Goal: Task Accomplishment & Management: Complete application form

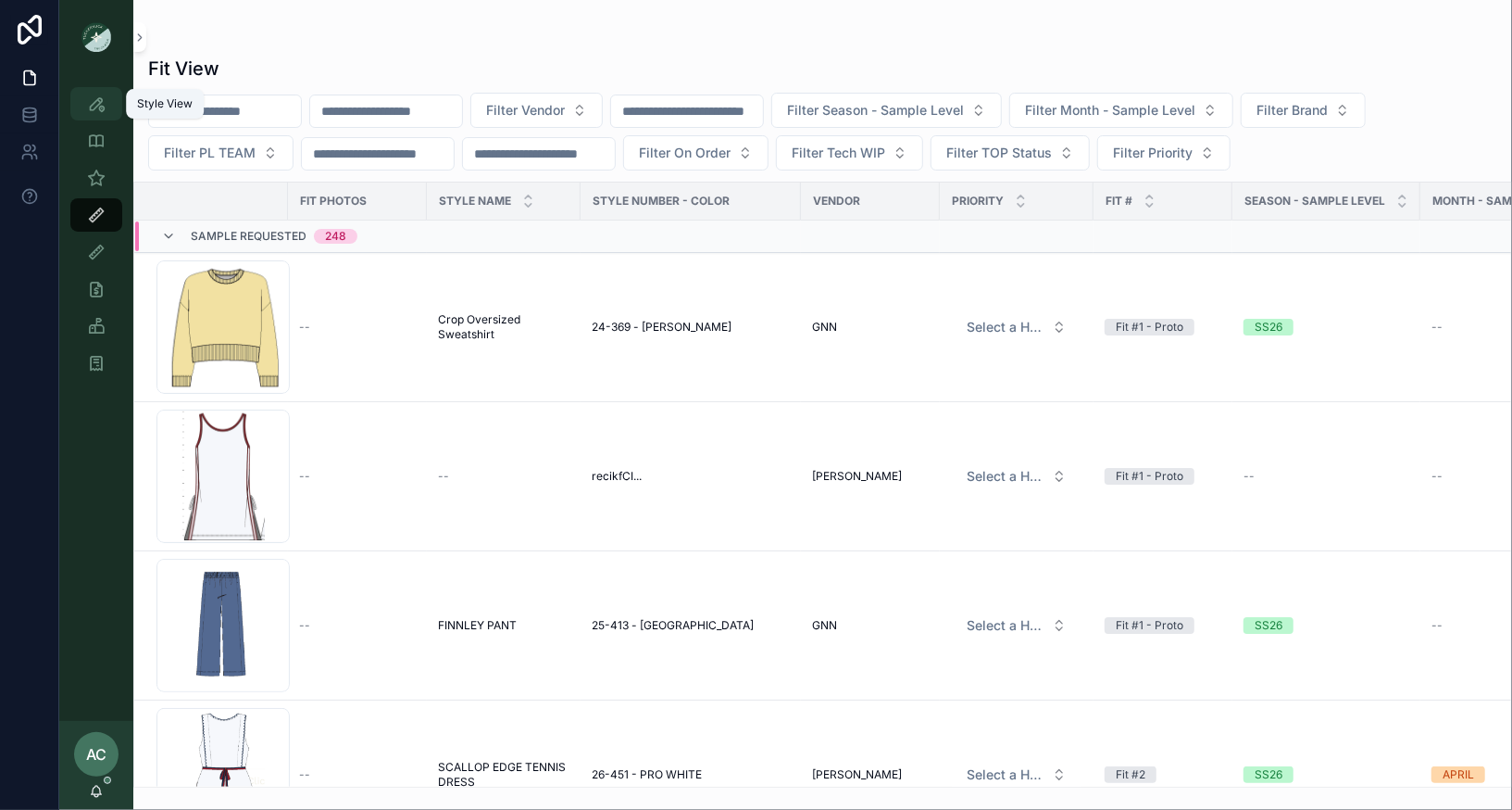
click at [86, 100] on div "Style View" at bounding box center [96, 103] width 29 height 29
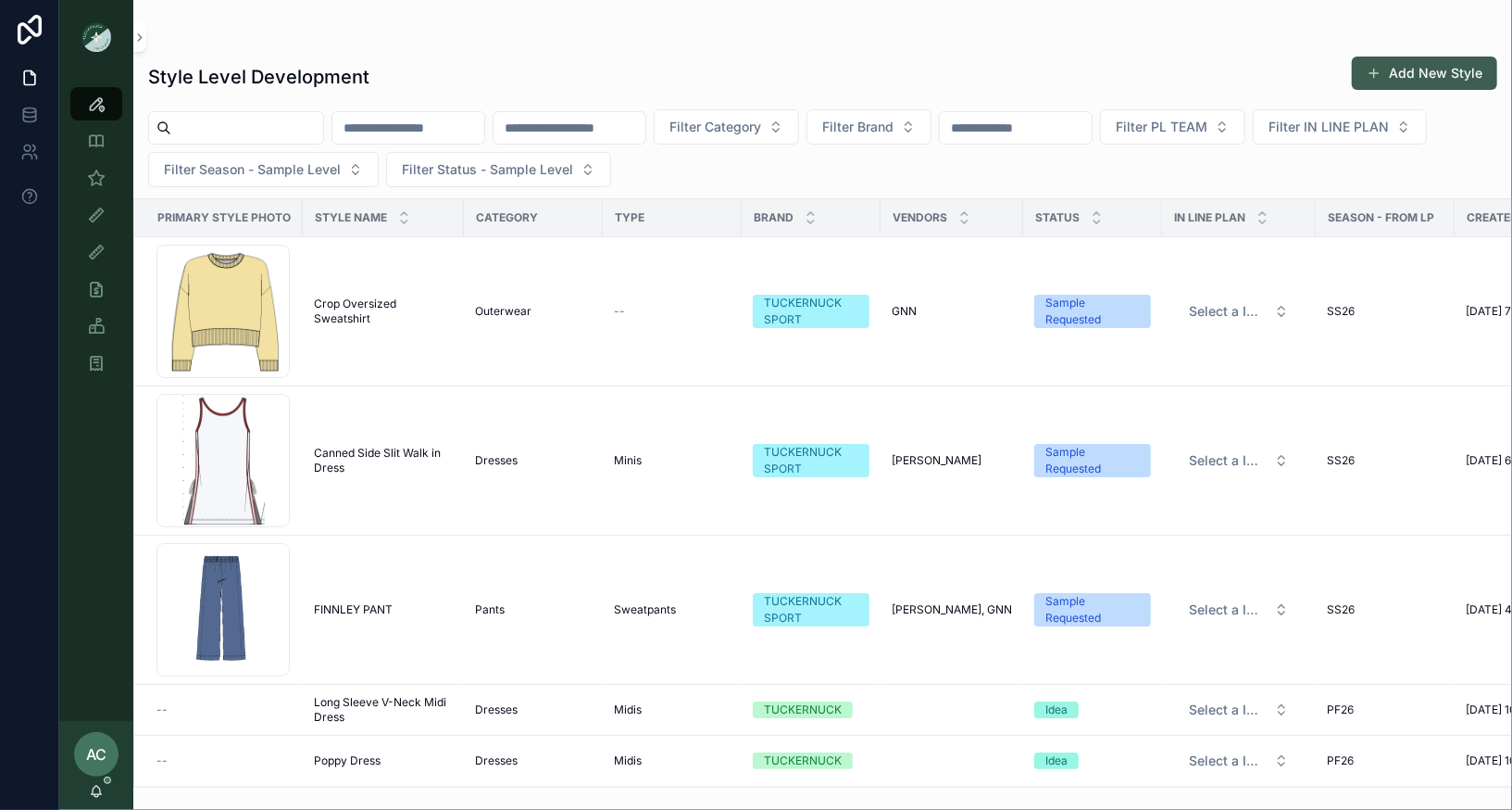
click at [1404, 73] on button "Add New Style" at bounding box center [1425, 73] width 145 height 33
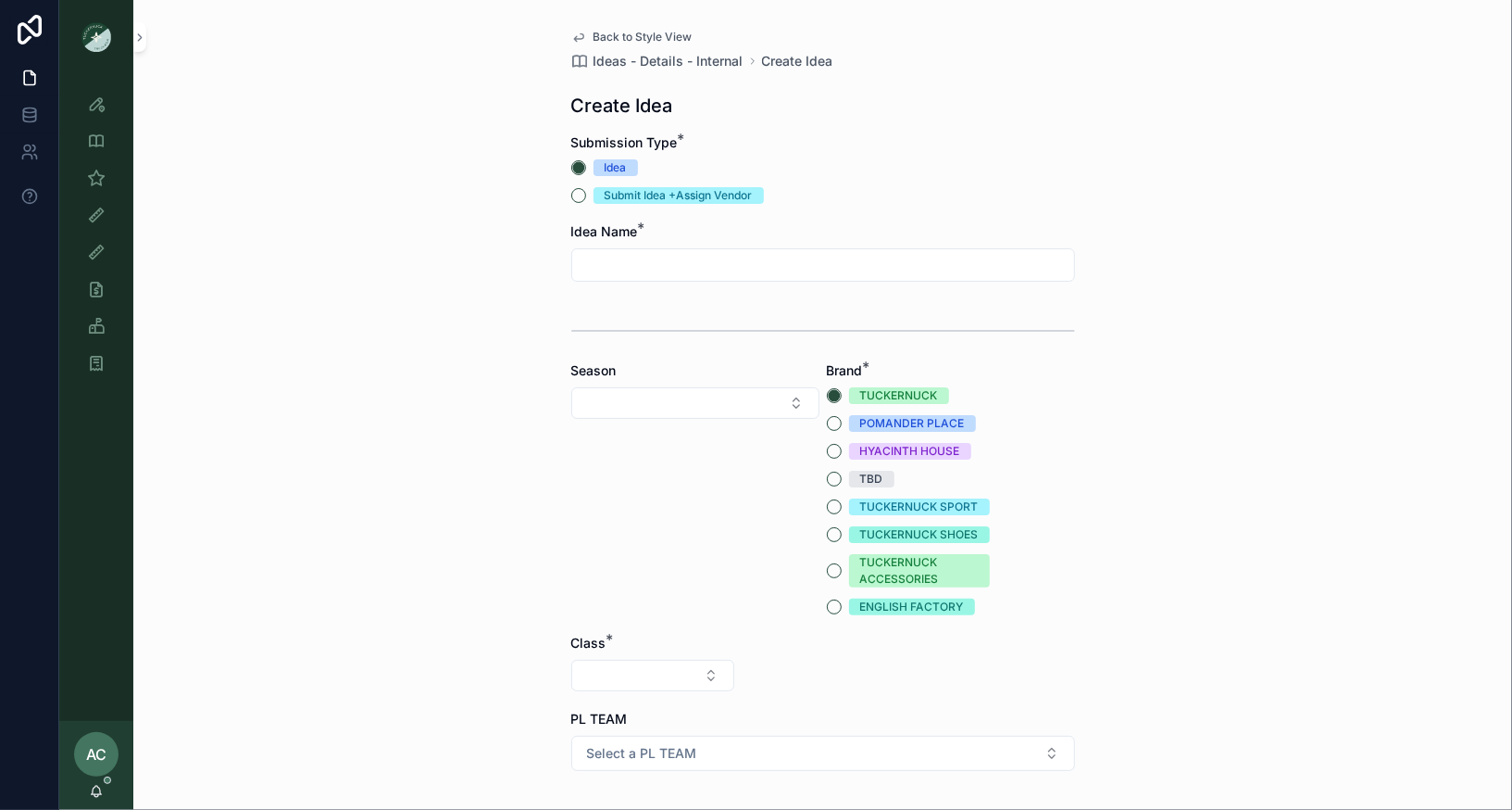
click at [758, 265] on input "scrollable content" at bounding box center [822, 264] width 502 height 26
type input "**********"
click at [836, 507] on button "TUCKERNUCK SPORT" at bounding box center [834, 506] width 15 height 15
click at [732, 398] on button "Select Button" at bounding box center [695, 403] width 249 height 31
click at [618, 704] on div "SS26" at bounding box center [695, 712] width 239 height 29
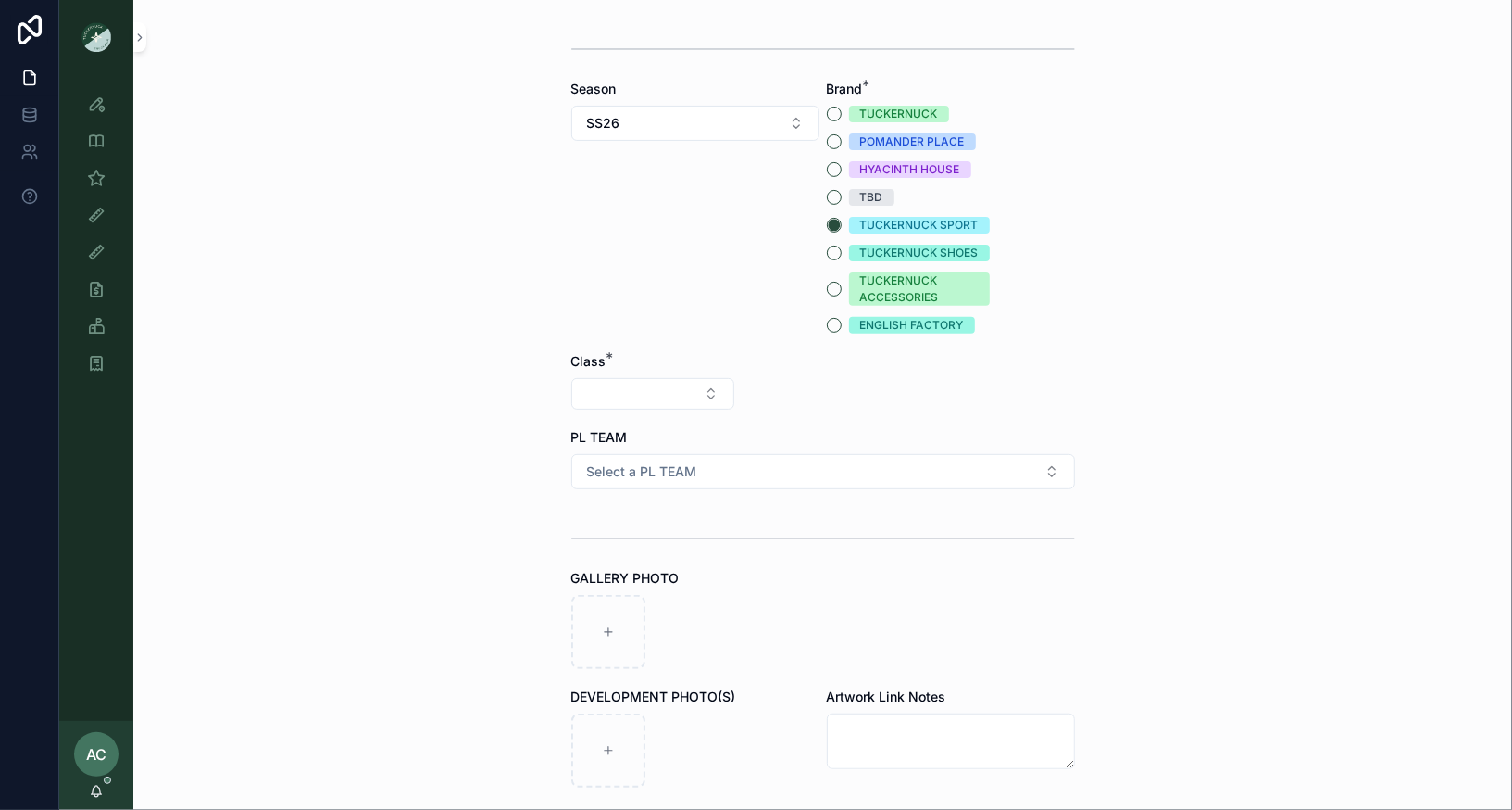
scroll to position [306, 0]
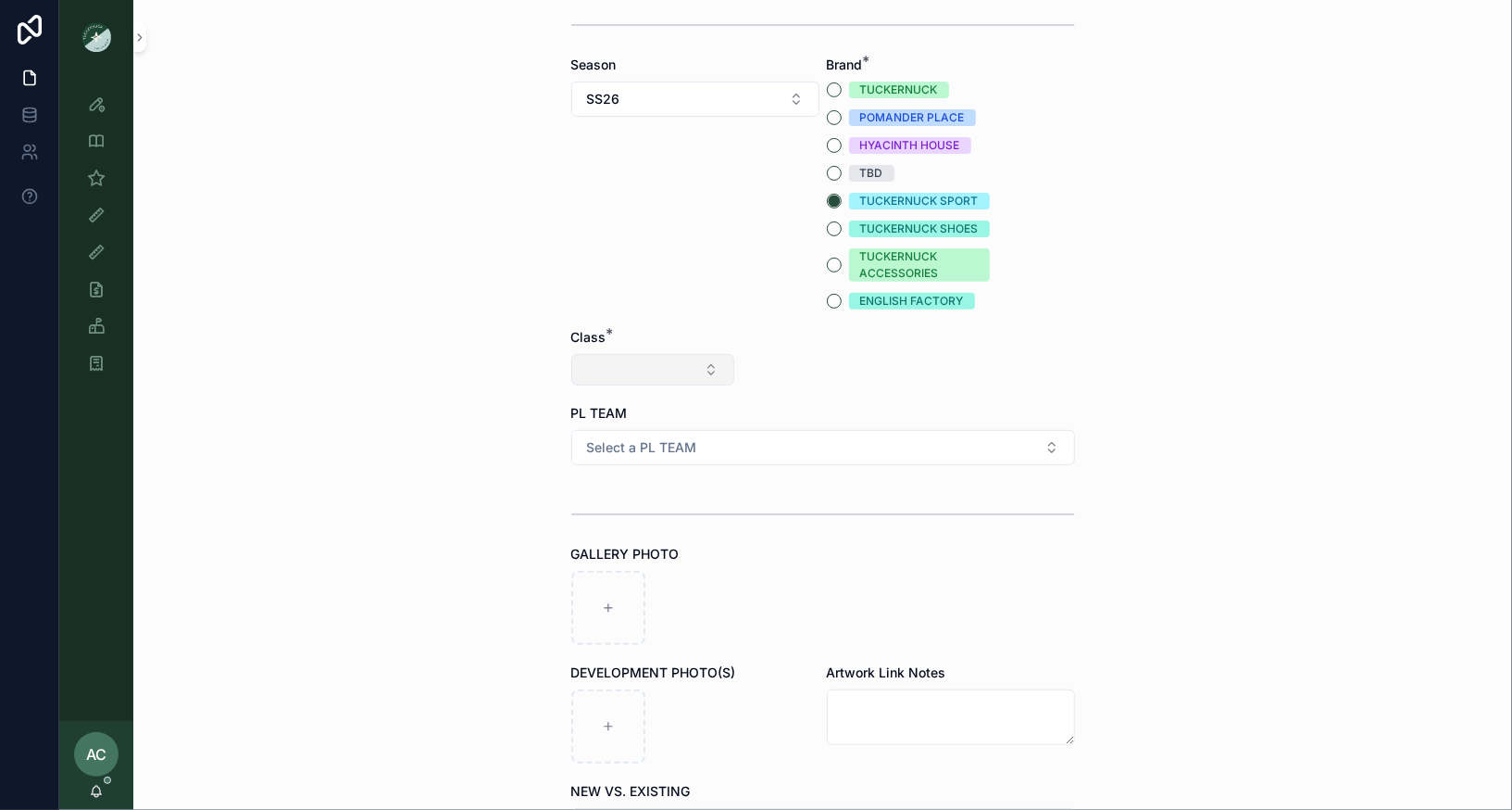
click at [712, 369] on button "Select Button" at bounding box center [652, 370] width 163 height 31
click at [615, 533] on div "Clothing" at bounding box center [651, 531] width 222 height 29
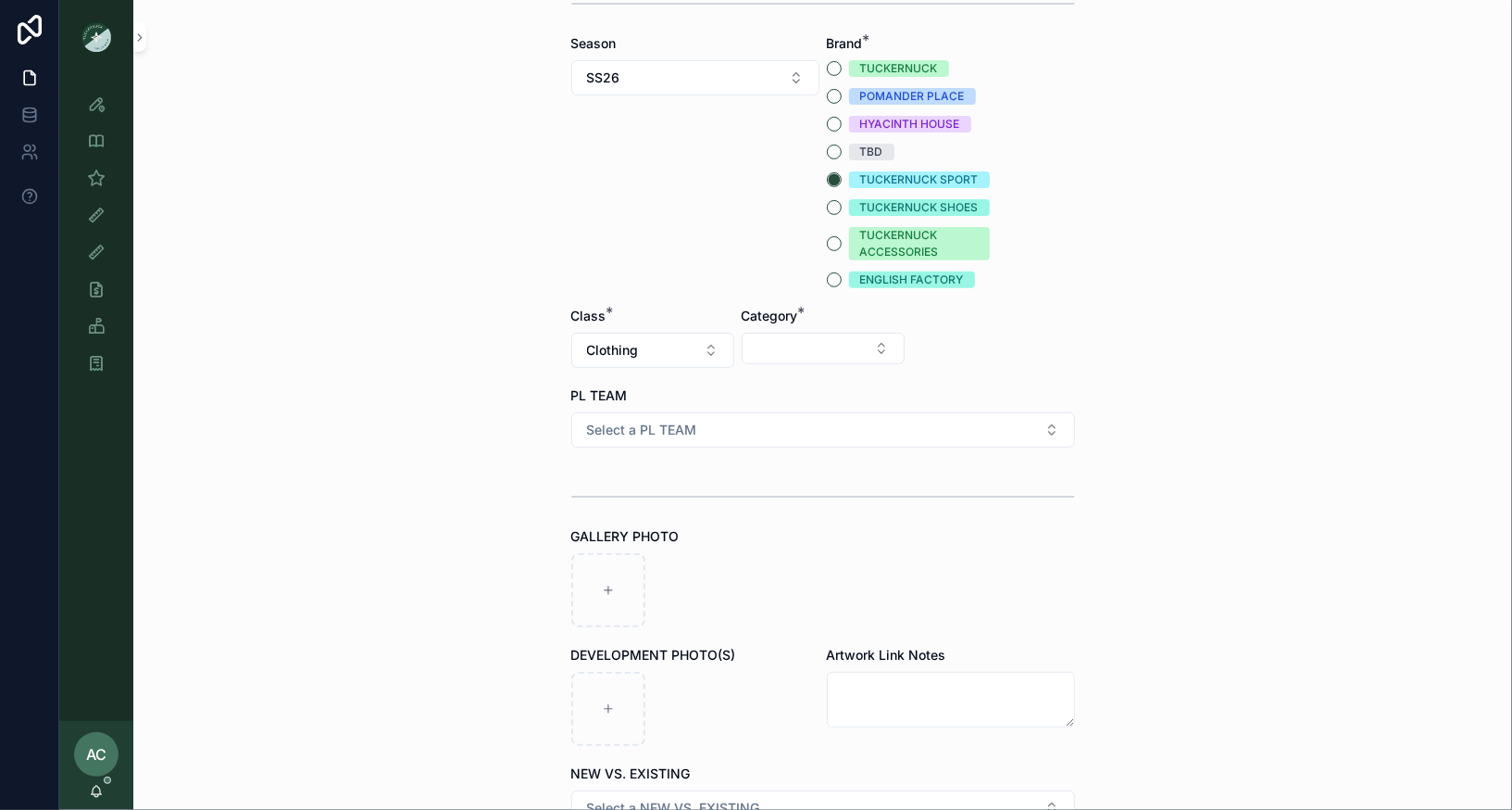
scroll to position [338, 0]
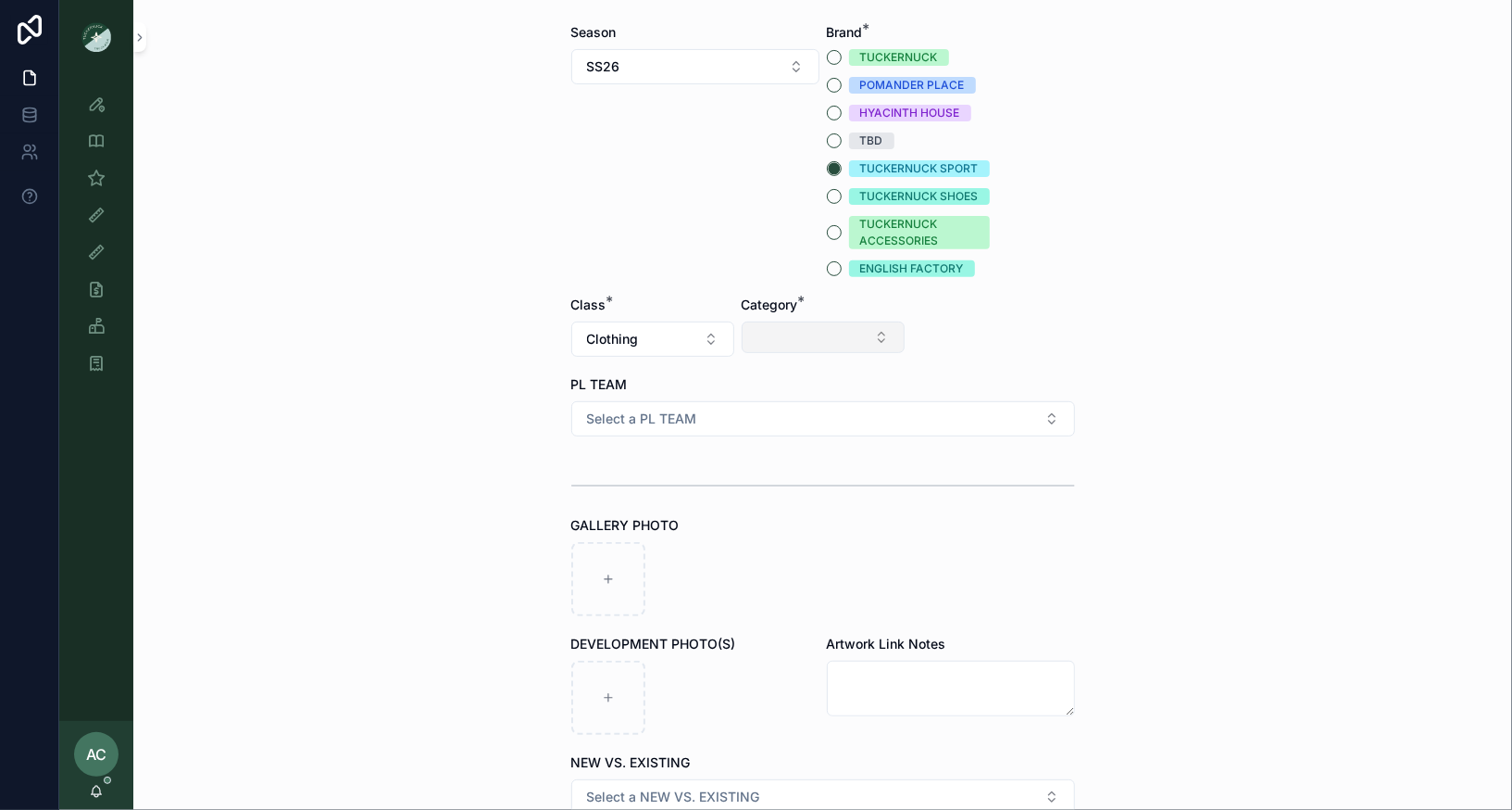
click at [845, 349] on button "Select Button" at bounding box center [823, 337] width 163 height 31
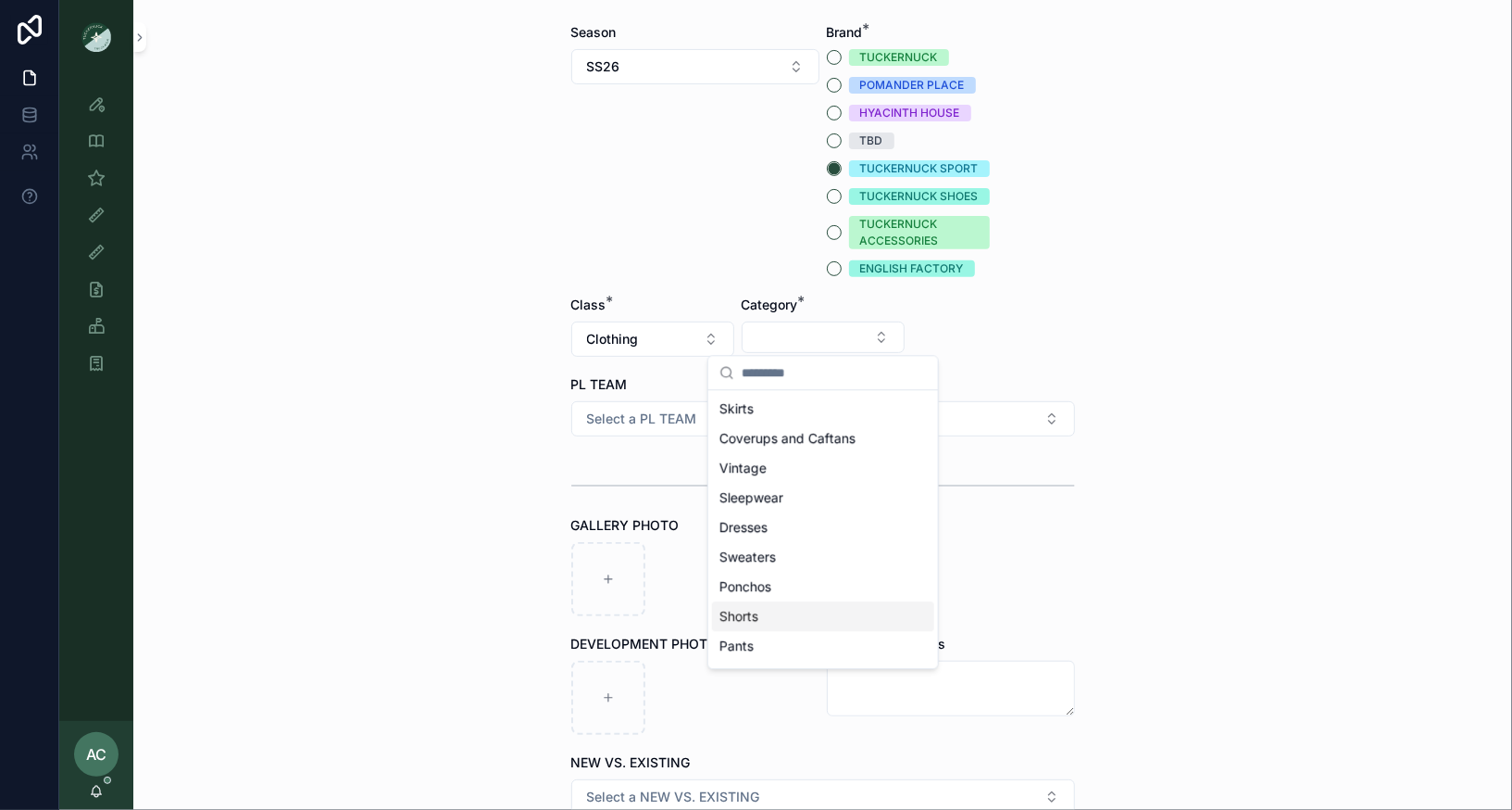
click at [766, 608] on div "Shorts" at bounding box center [823, 616] width 222 height 29
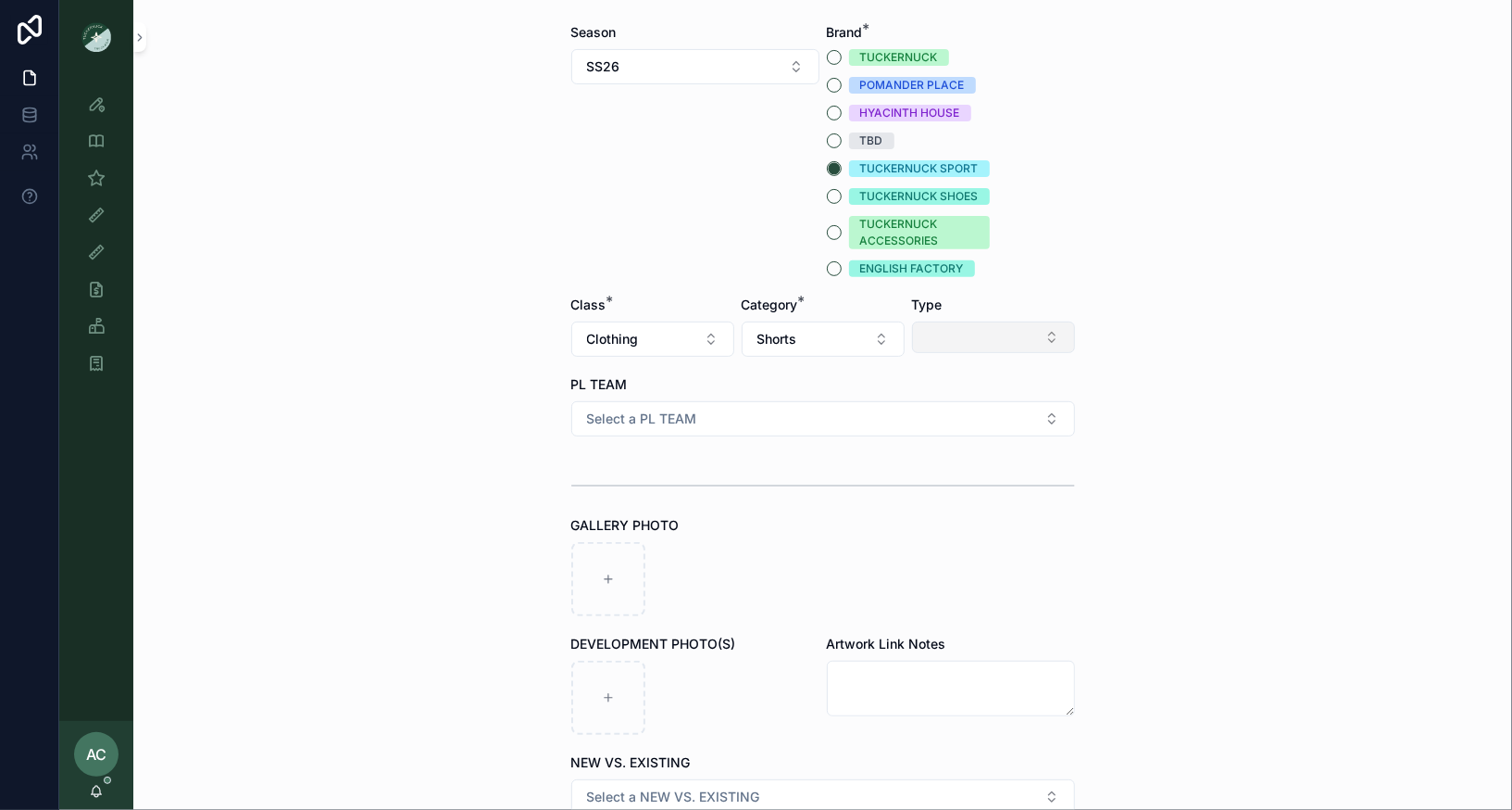
click at [947, 324] on button "Select Button" at bounding box center [993, 337] width 163 height 31
click at [931, 500] on div "Shorts" at bounding box center [993, 497] width 222 height 29
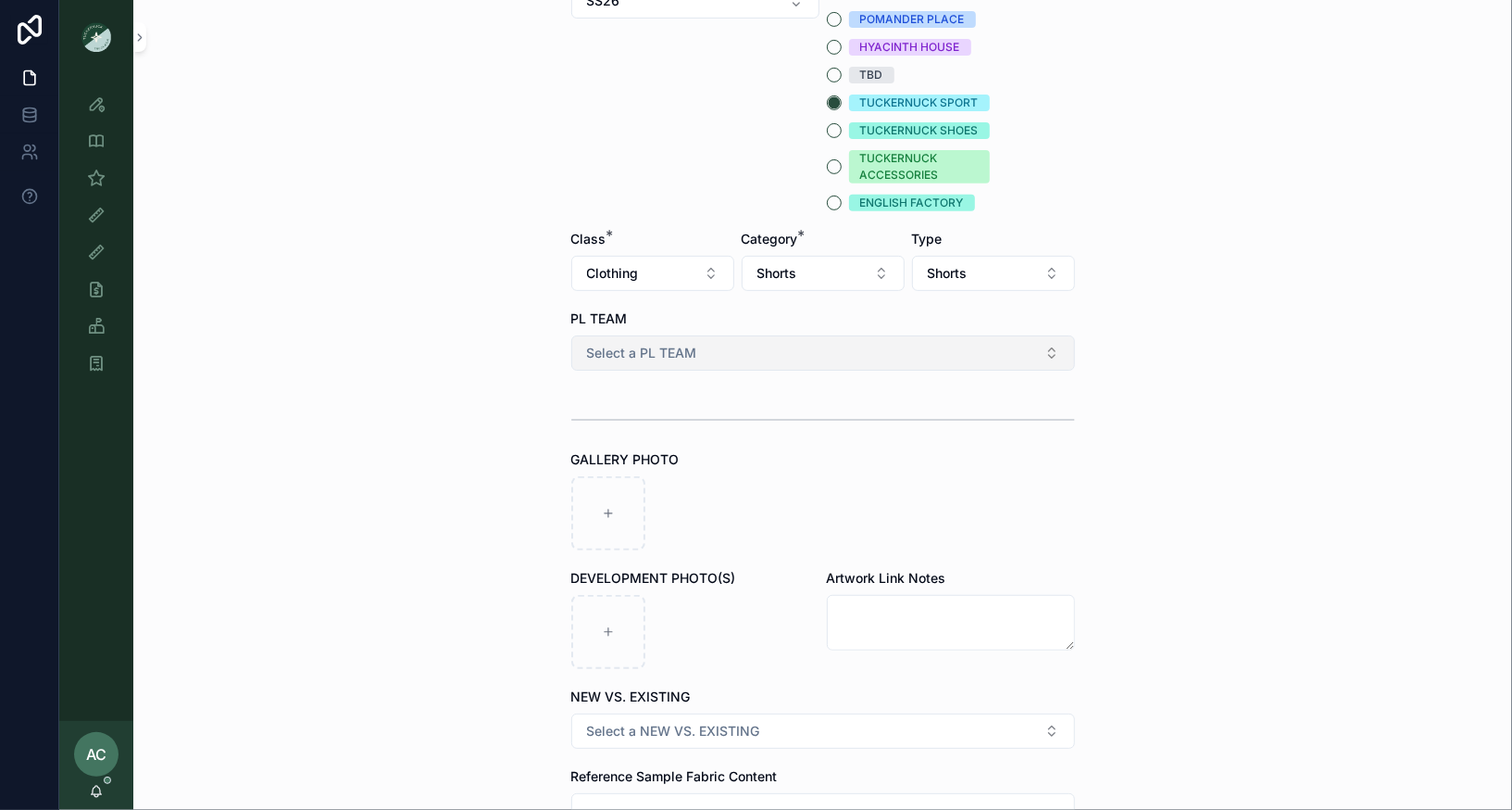
click at [701, 366] on button "Select a PL TEAM" at bounding box center [822, 353] width 504 height 35
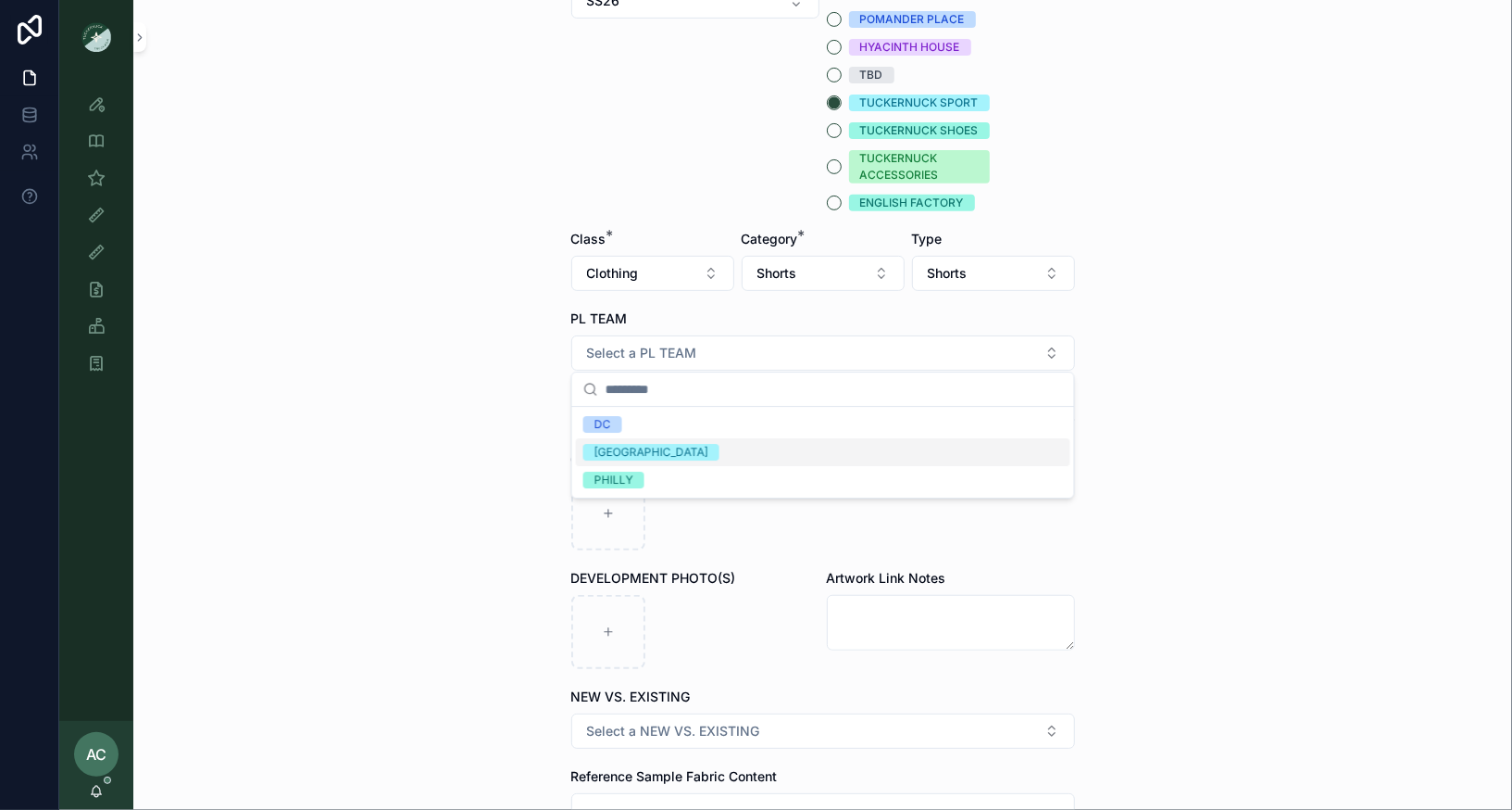
click at [602, 451] on div "[GEOGRAPHIC_DATA]" at bounding box center [651, 451] width 114 height 17
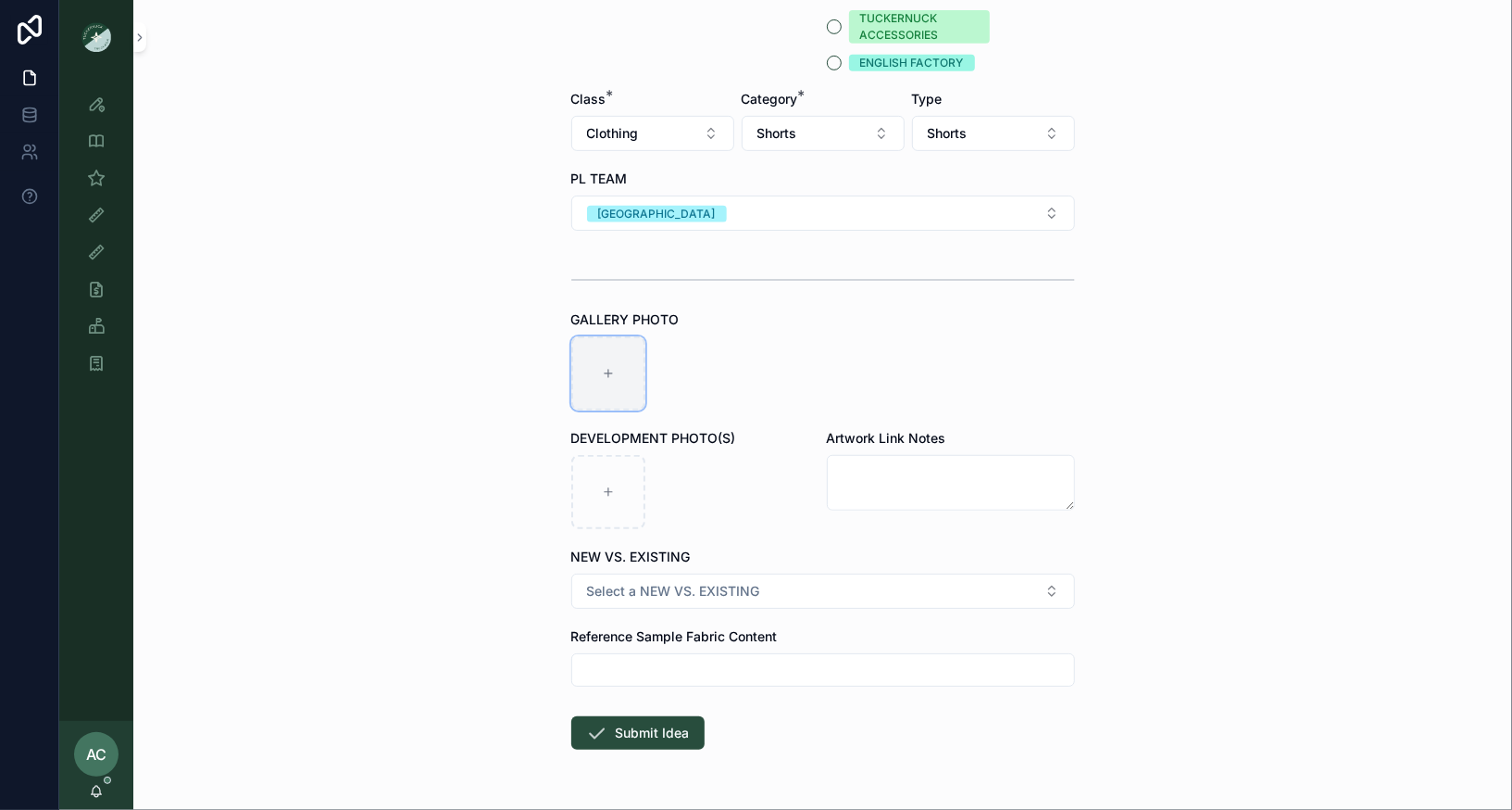
click at [597, 374] on div "scrollable content" at bounding box center [607, 373] width 74 height 74
type input "**********"
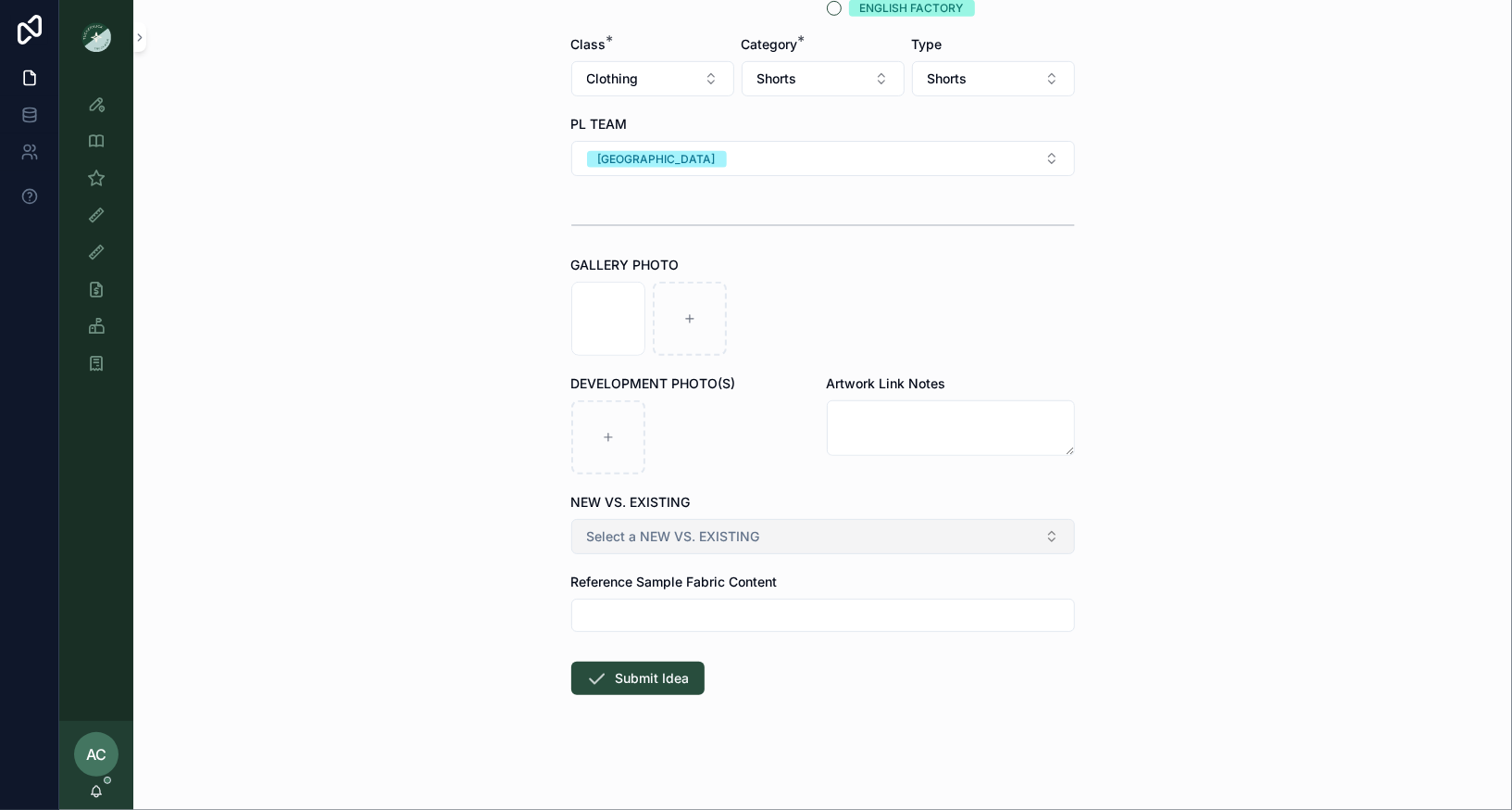
click at [777, 528] on button "Select a NEW VS. EXISTING" at bounding box center [822, 537] width 504 height 35
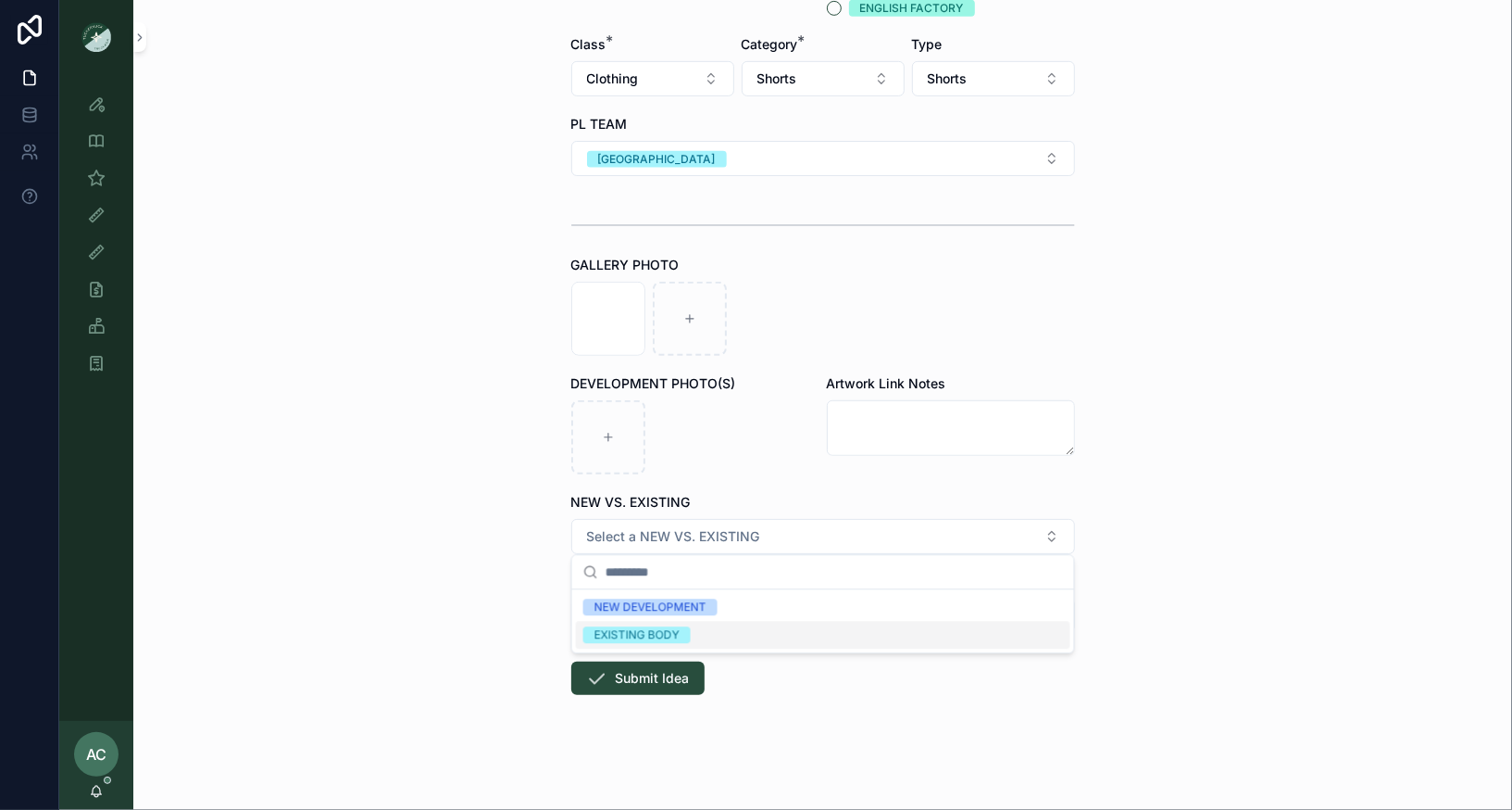
click at [650, 635] on div "EXISTING BODY" at bounding box center [637, 634] width 85 height 17
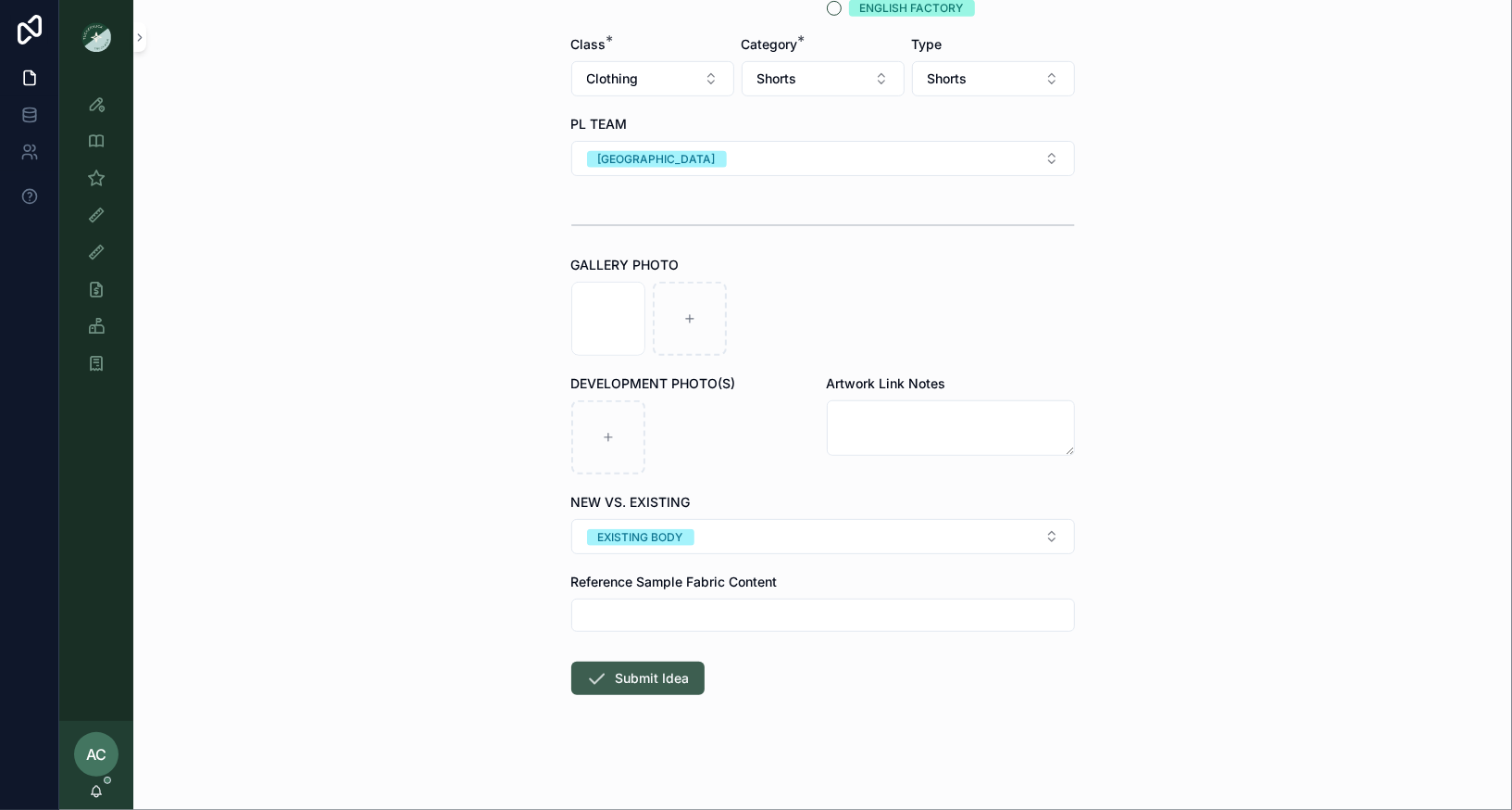
click at [661, 670] on button "Submit Idea" at bounding box center [638, 678] width 134 height 33
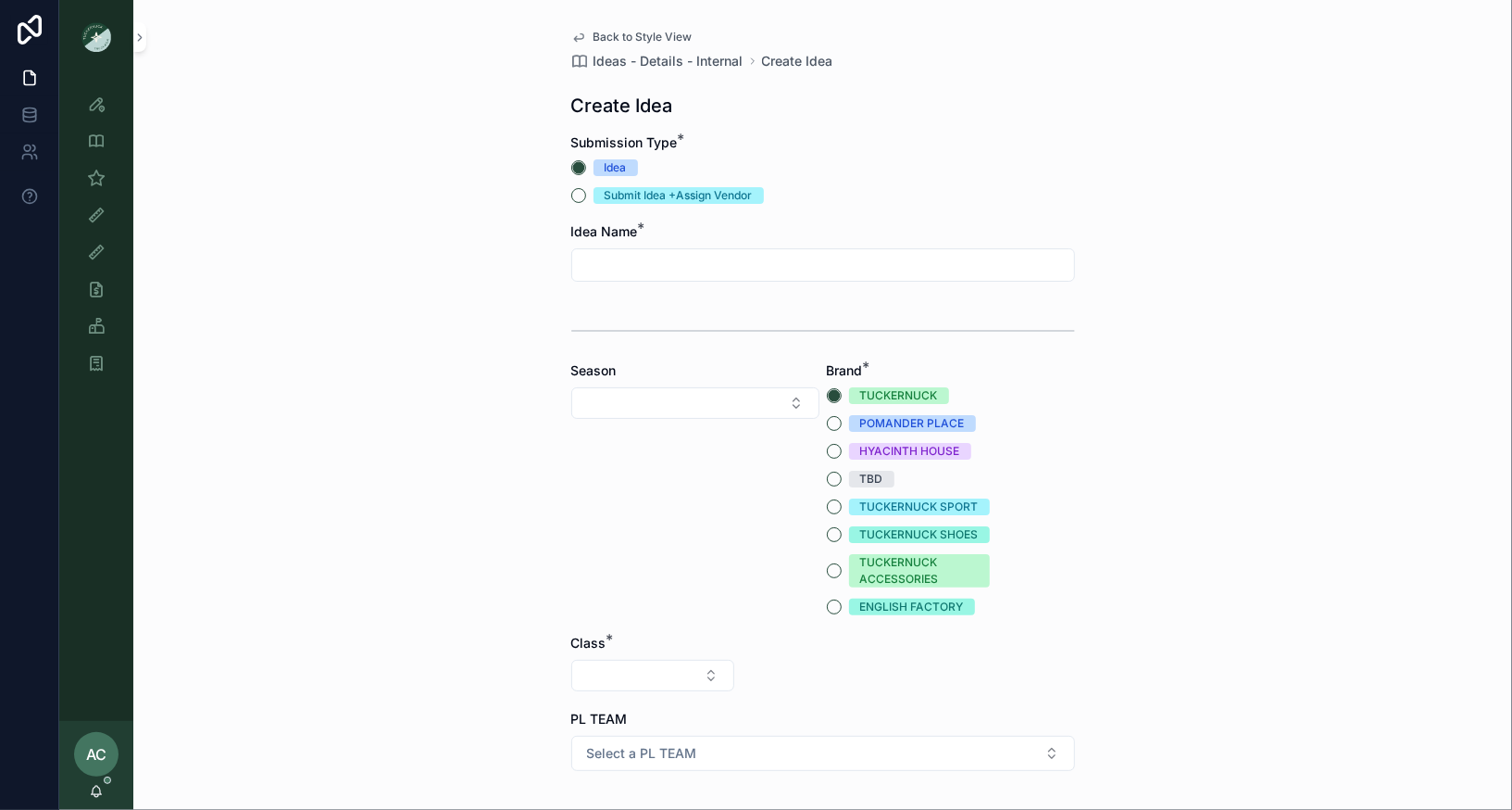
click at [757, 260] on input "scrollable content" at bounding box center [822, 264] width 502 height 26
type input "**********"
click at [686, 394] on button "Select Button" at bounding box center [695, 403] width 249 height 31
click at [610, 716] on span "SS26" at bounding box center [600, 711] width 33 height 19
click at [834, 508] on button "TUCKERNUCK SPORT" at bounding box center [834, 506] width 15 height 15
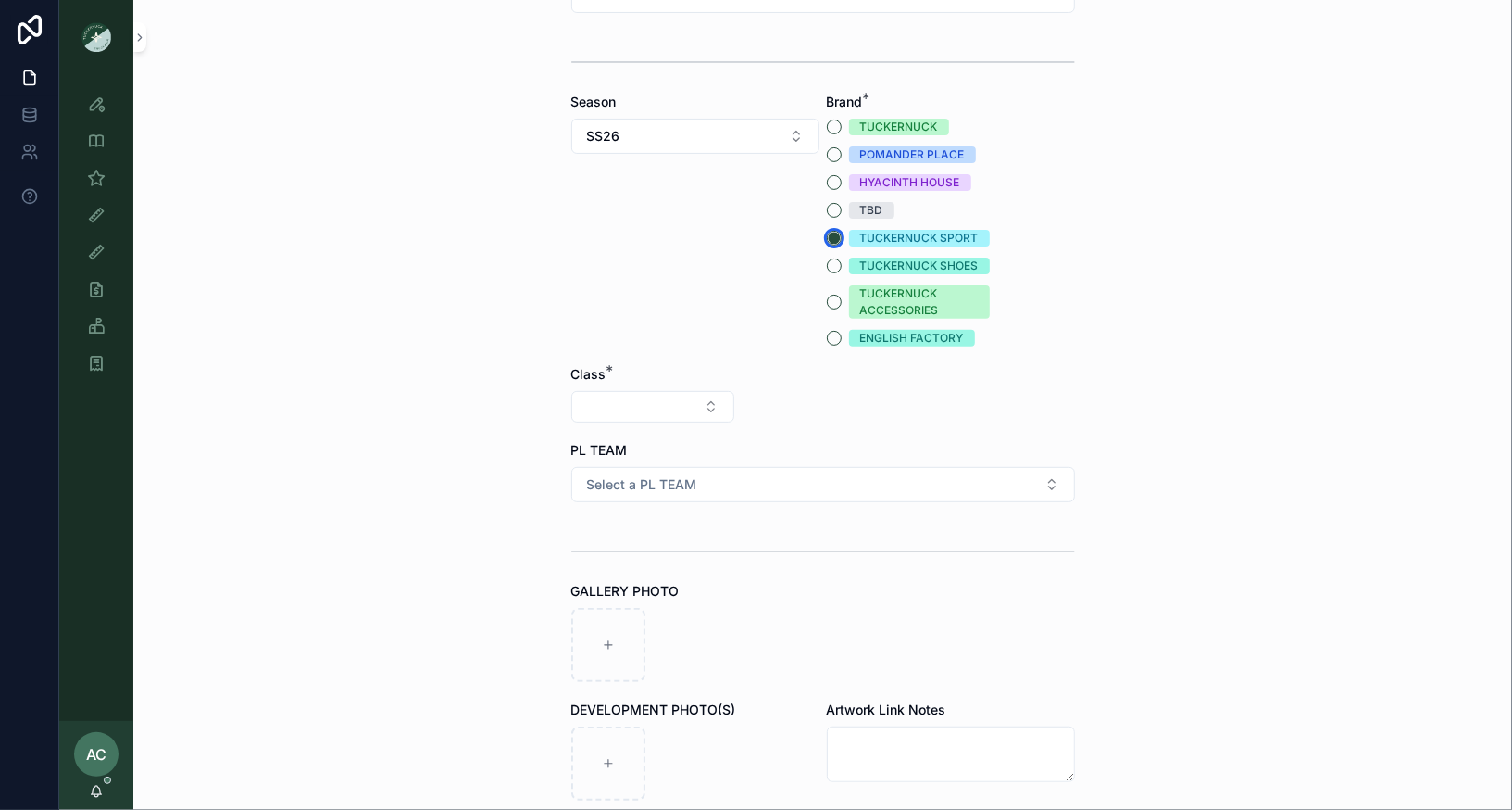
scroll to position [293, 0]
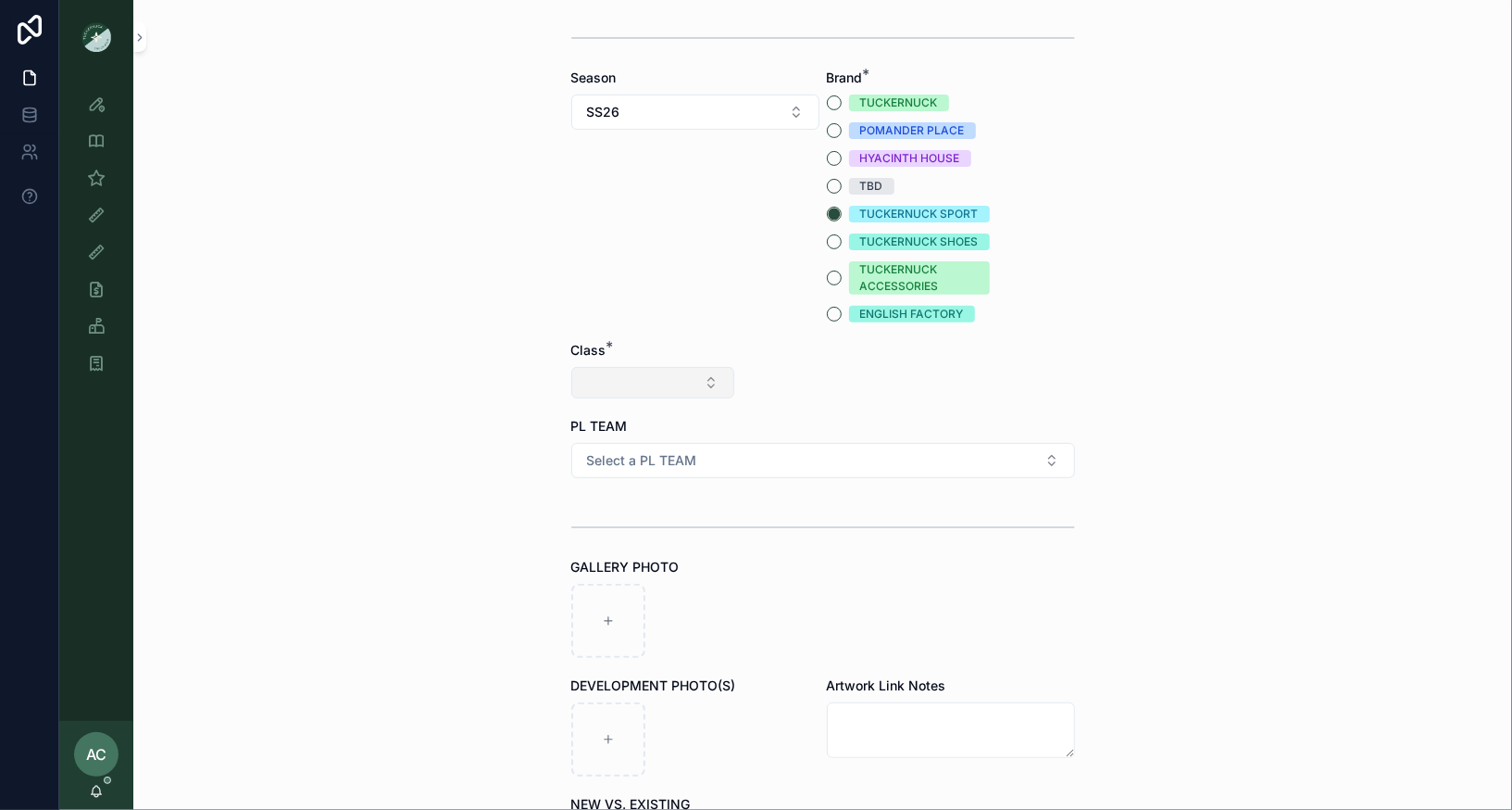
click at [686, 380] on button "Select Button" at bounding box center [652, 382] width 163 height 31
click at [589, 542] on span "Clothing" at bounding box center [573, 543] width 50 height 19
click at [826, 376] on button "Select Button" at bounding box center [823, 382] width 163 height 31
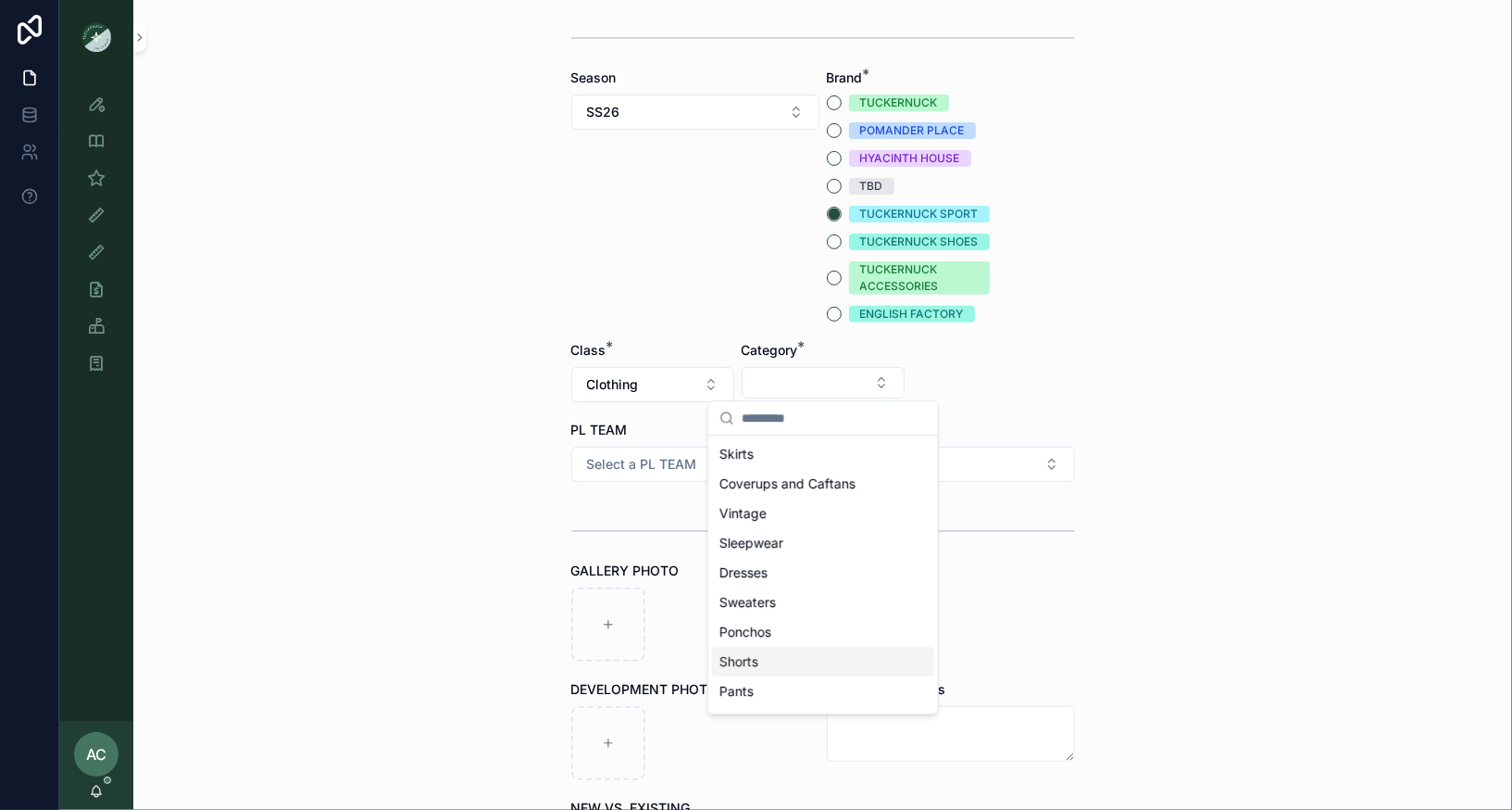
click at [751, 654] on span "Shorts" at bounding box center [739, 661] width 39 height 19
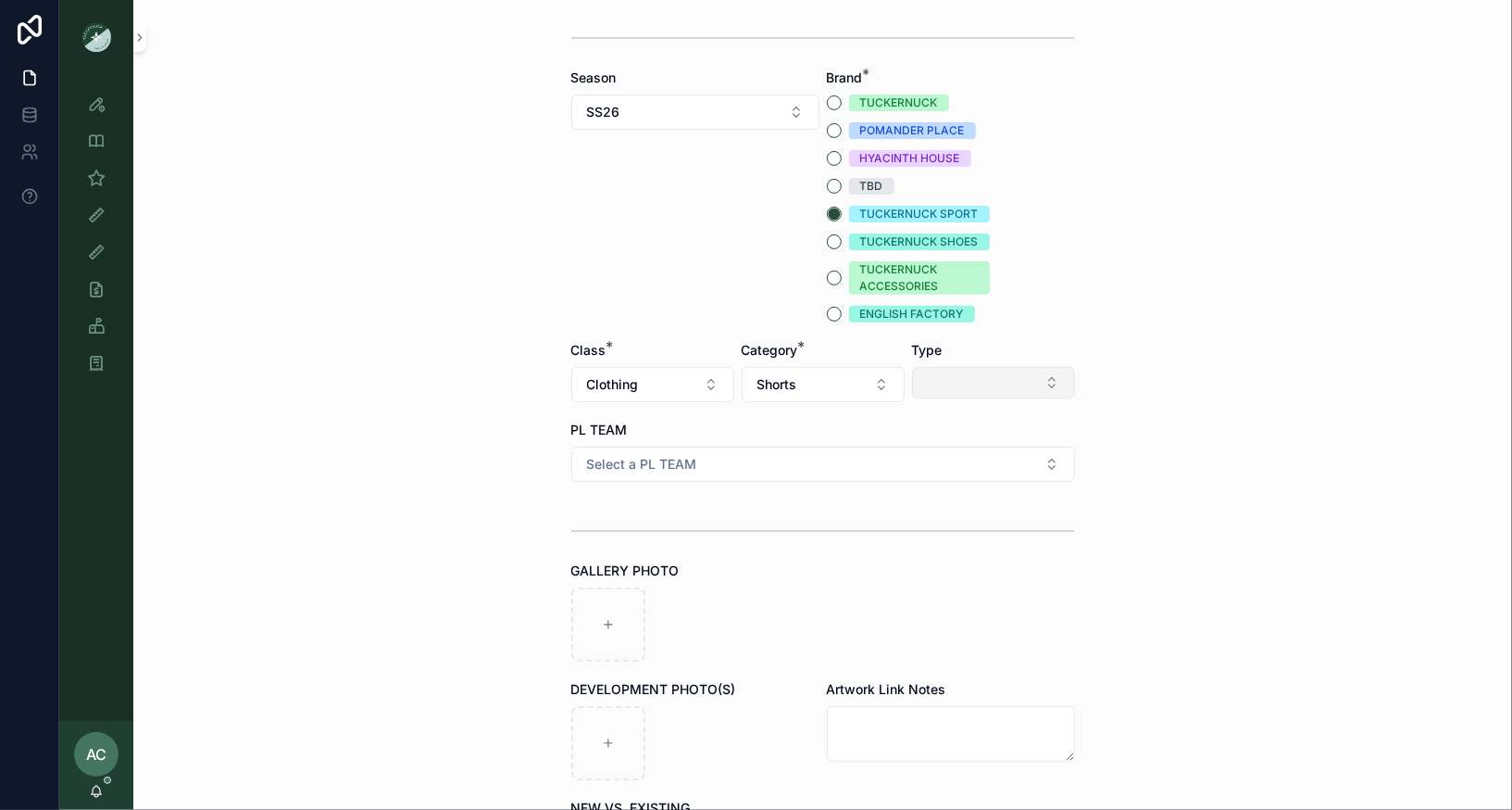
click at [1019, 382] on button "Select Button" at bounding box center [993, 382] width 163 height 31
click at [926, 541] on span "Shorts" at bounding box center [910, 543] width 39 height 19
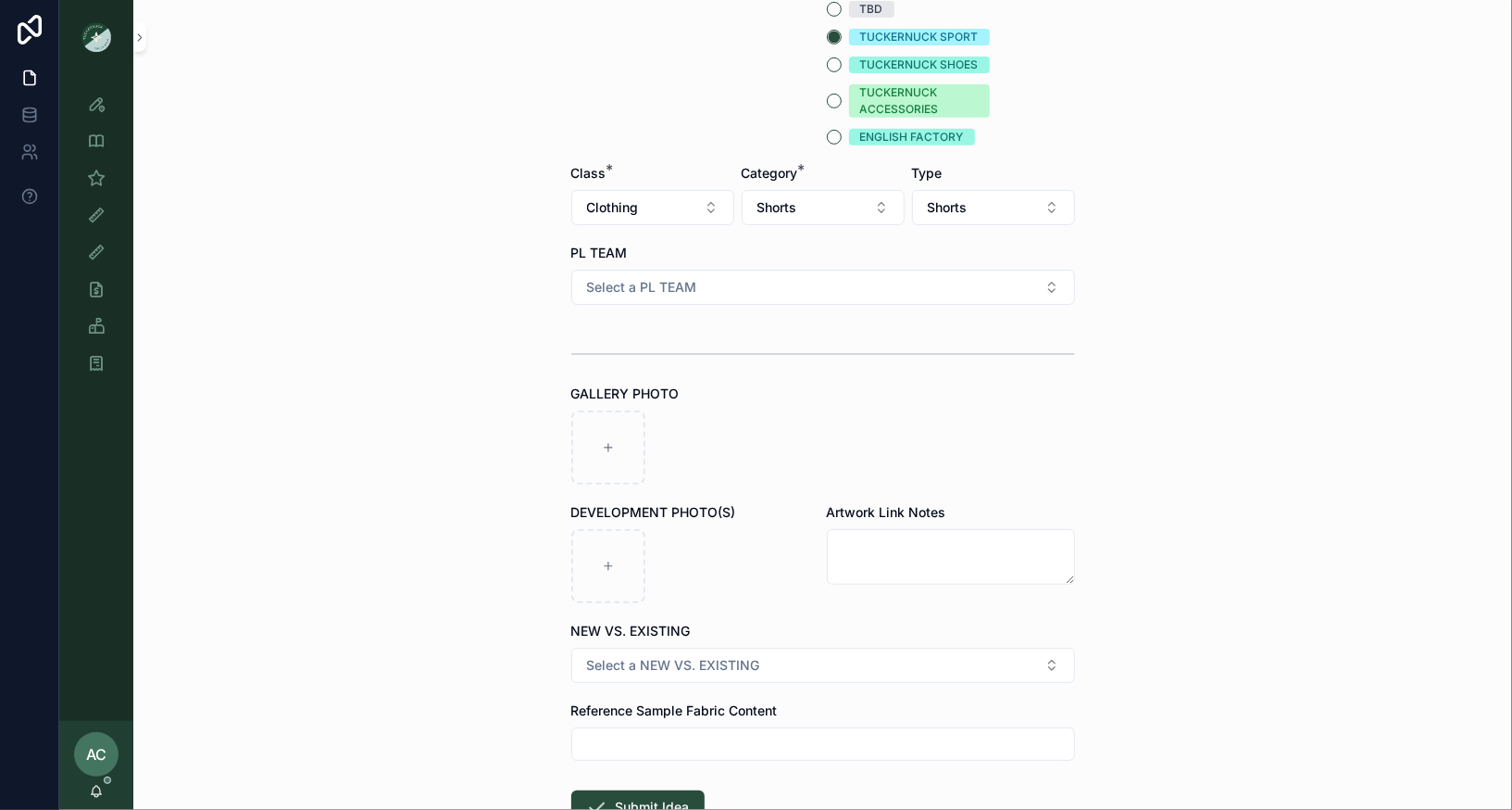
scroll to position [471, 0]
click at [682, 292] on span "Select a PL TEAM" at bounding box center [642, 286] width 110 height 19
click at [608, 385] on div "[GEOGRAPHIC_DATA]" at bounding box center [651, 385] width 114 height 17
click at [602, 427] on div "scrollable content" at bounding box center [607, 446] width 74 height 74
type input "**********"
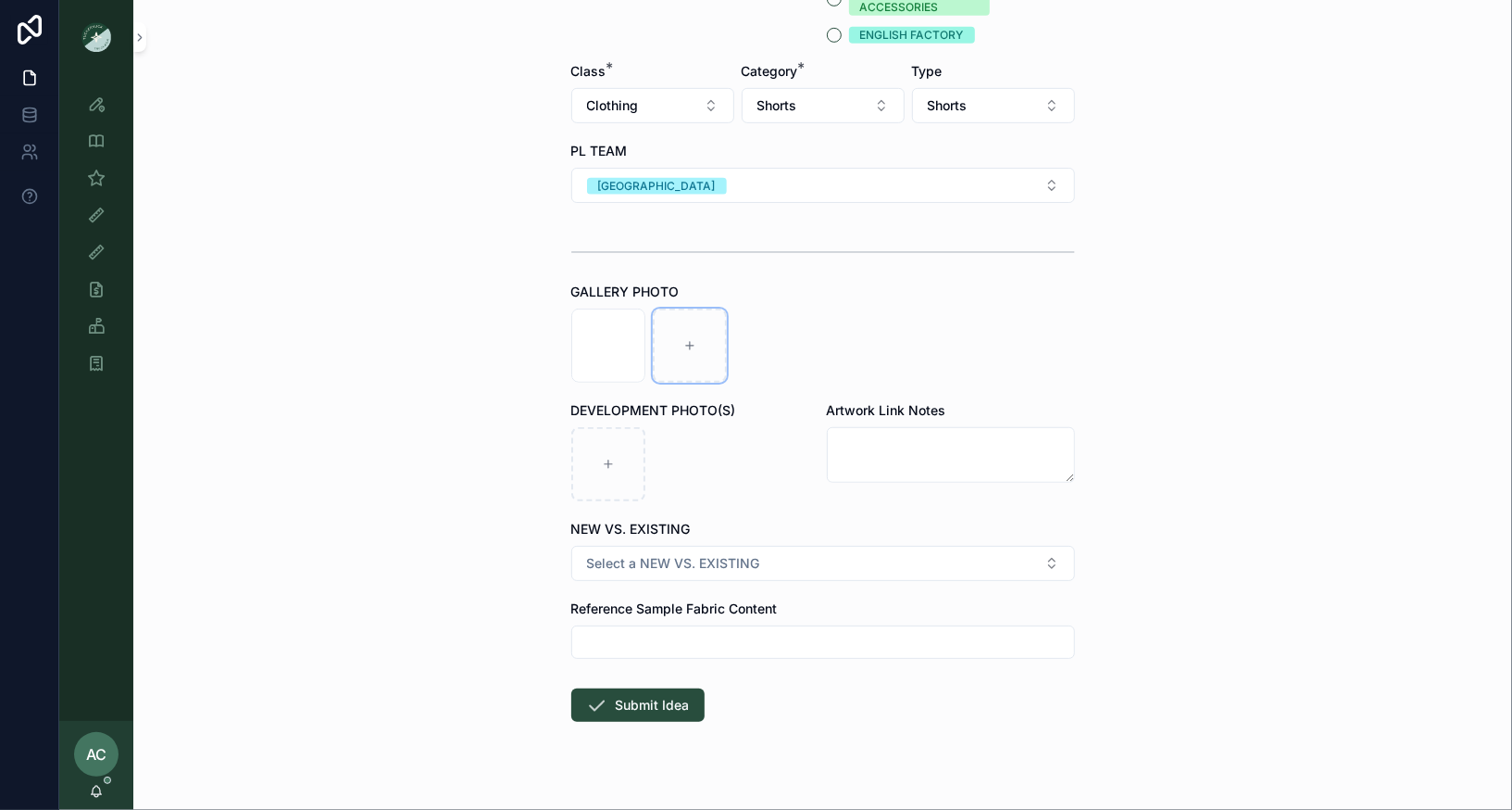
scroll to position [599, 0]
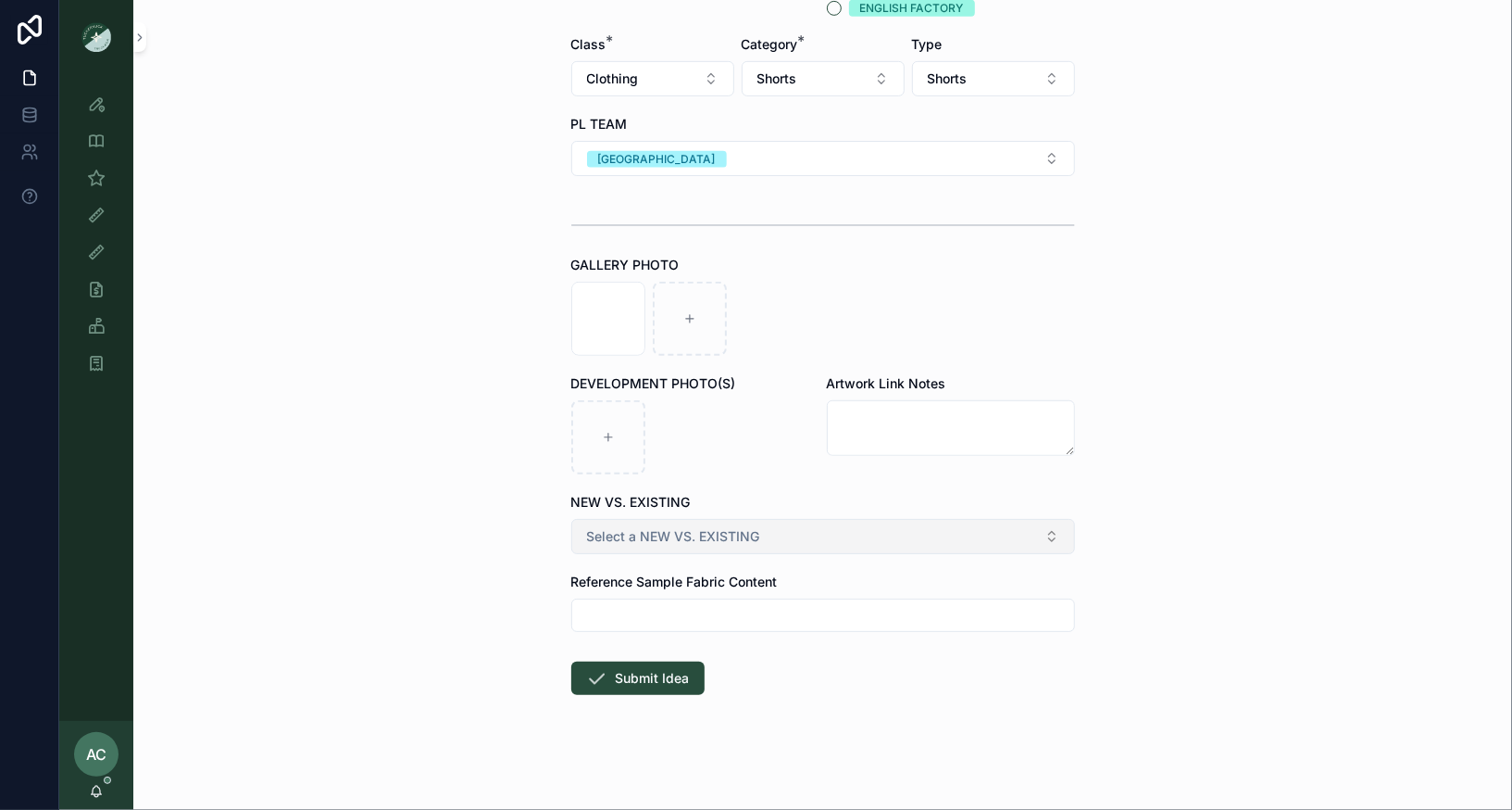
click at [757, 541] on span "Select a NEW VS. EXISTING" at bounding box center [673, 536] width 173 height 19
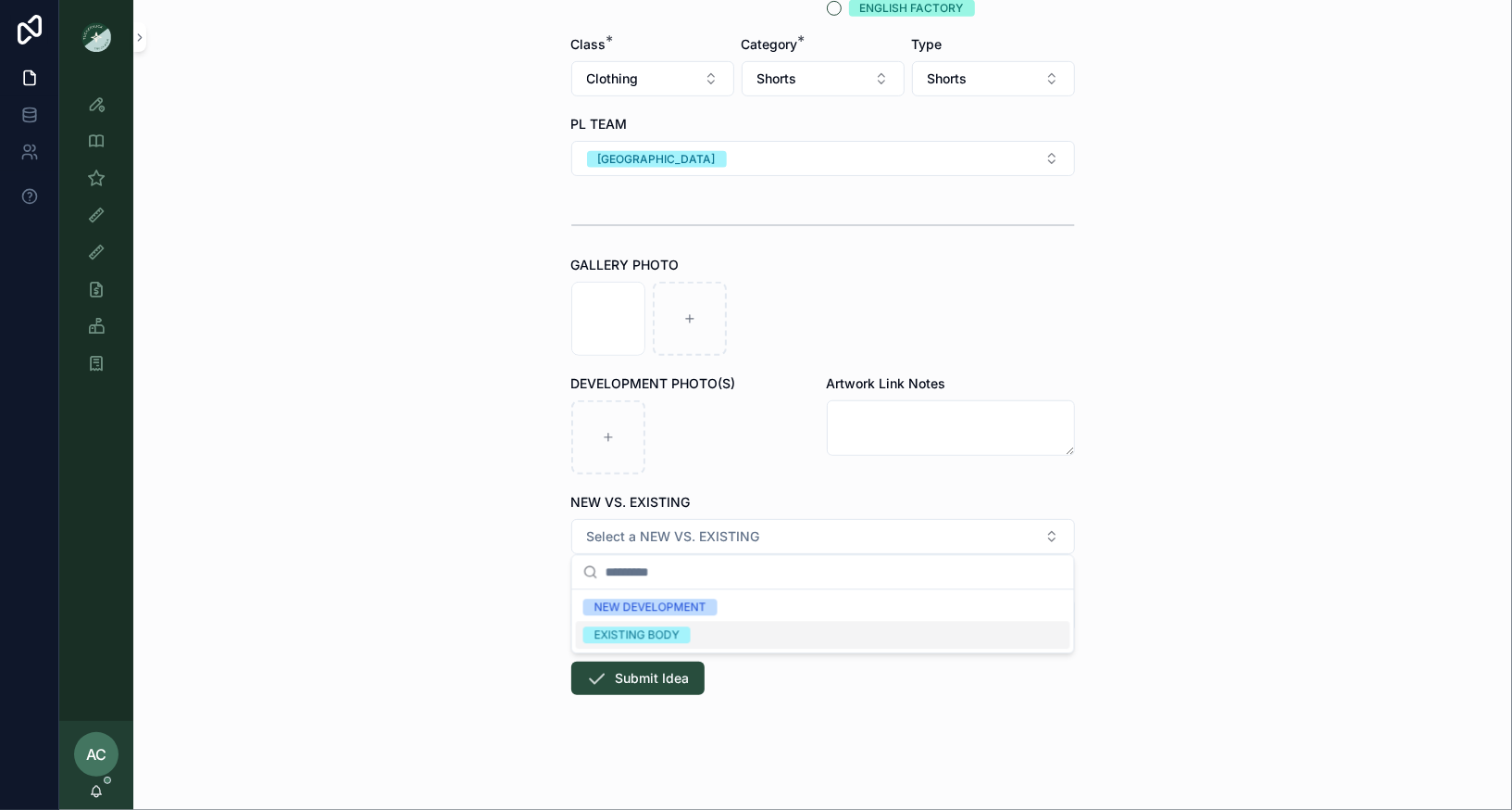
click at [648, 630] on div "EXISTING BODY" at bounding box center [637, 634] width 85 height 17
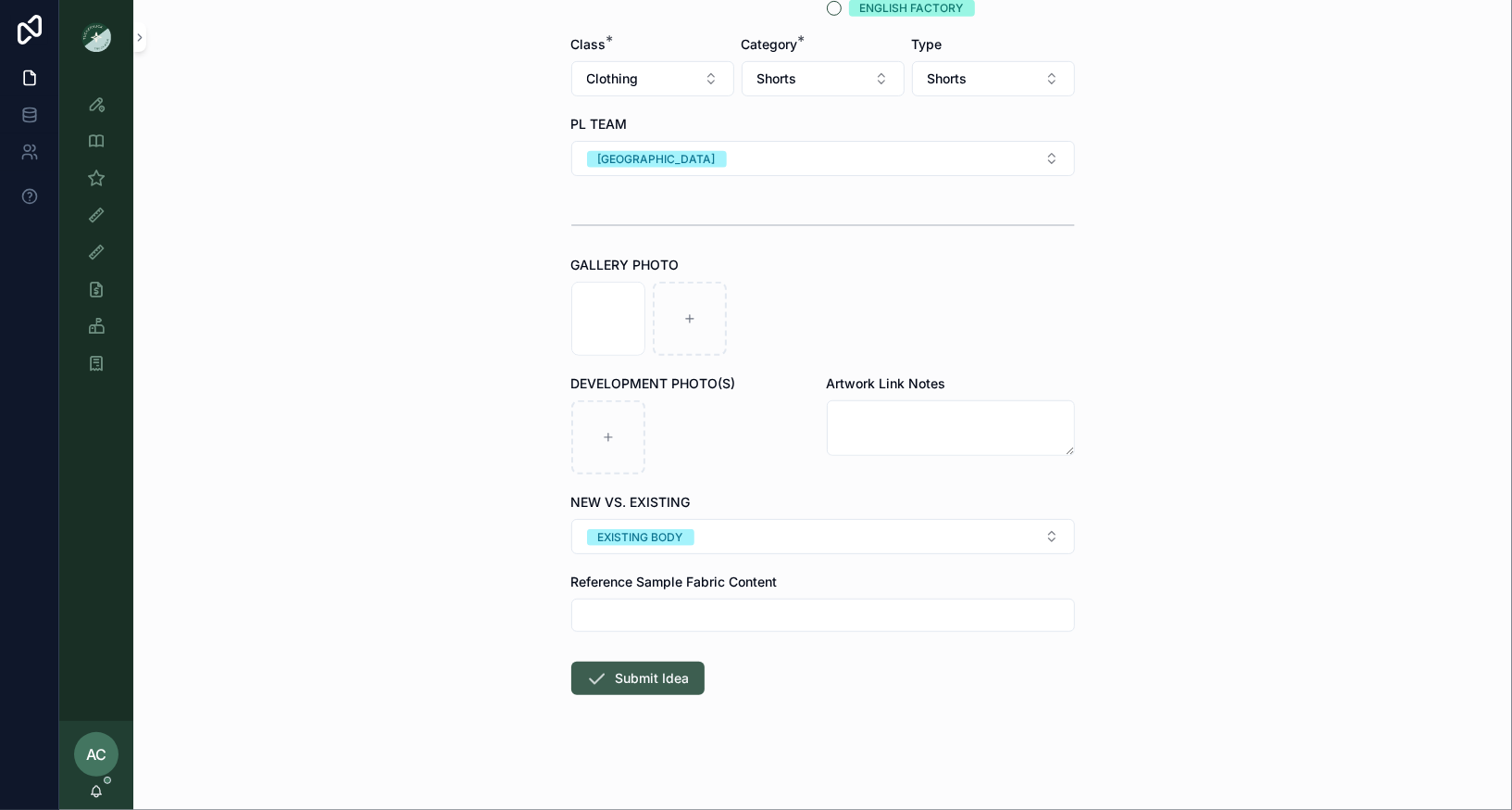
click at [654, 680] on button "Submit Idea" at bounding box center [638, 678] width 134 height 33
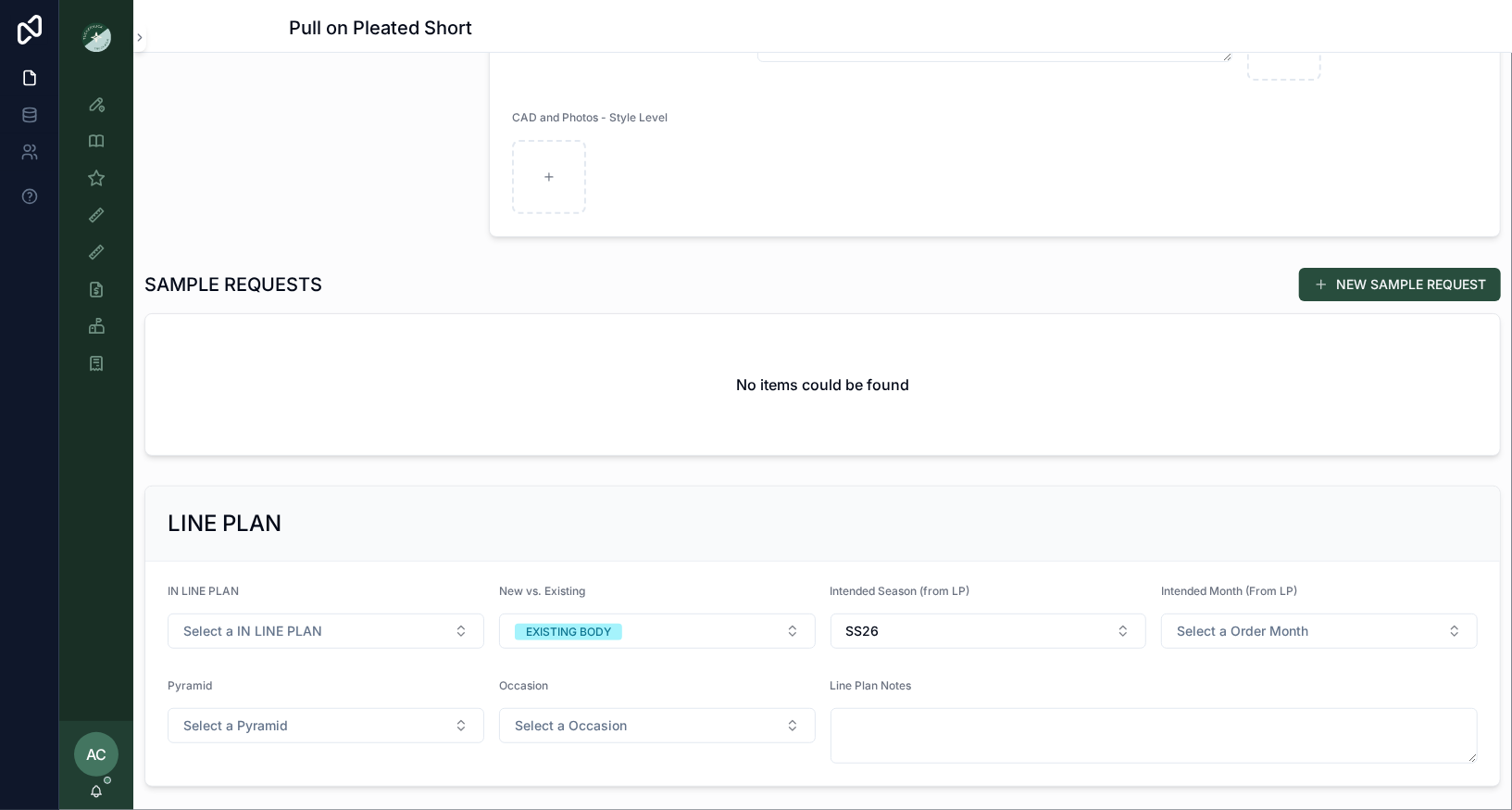
scroll to position [432, 0]
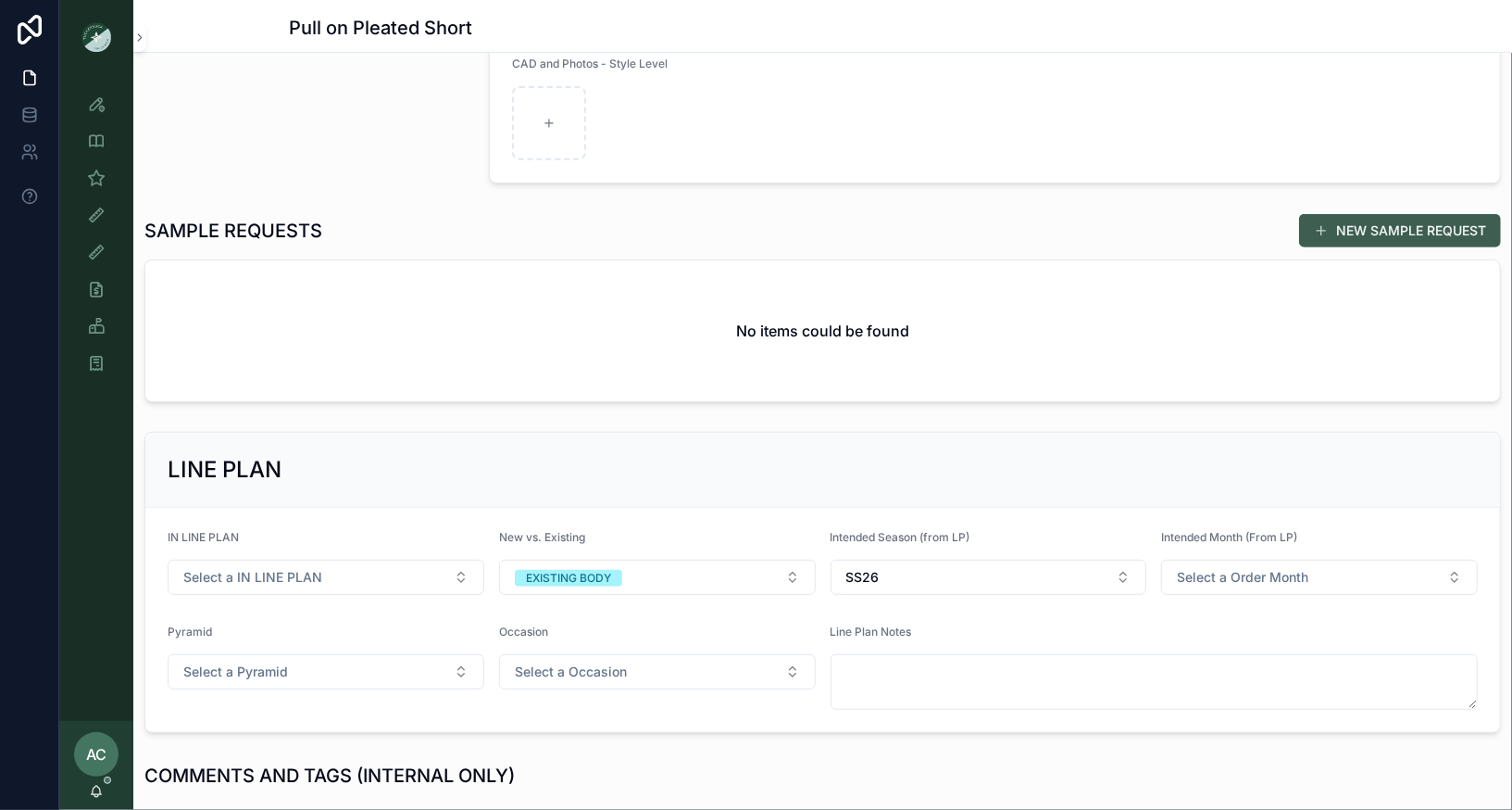
click at [1373, 217] on button "NEW SAMPLE REQUEST" at bounding box center [1399, 231] width 201 height 33
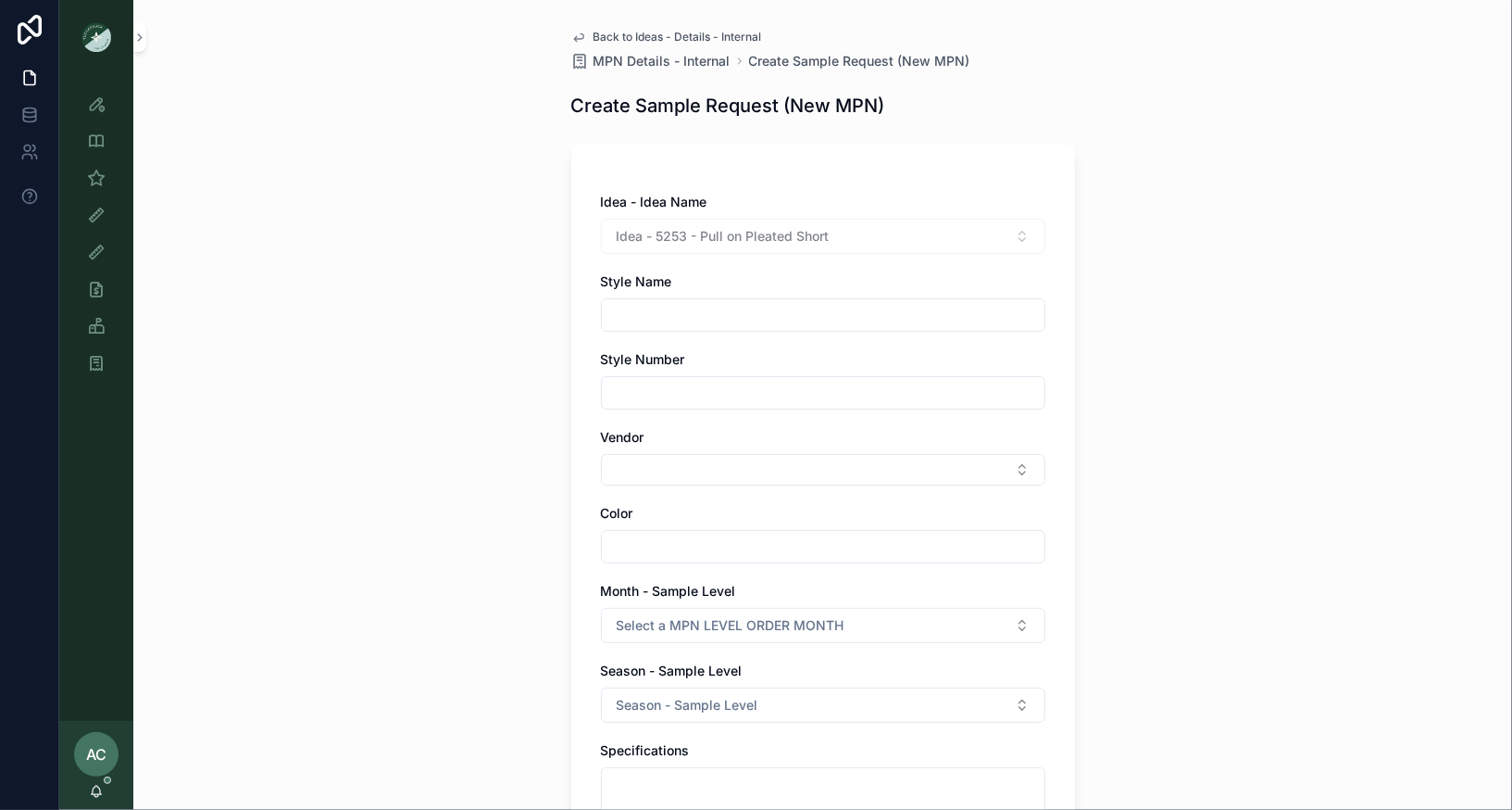
click at [770, 304] on input "scrollable content" at bounding box center [823, 315] width 442 height 26
type input "**********"
click at [686, 395] on input "scrollable content" at bounding box center [823, 392] width 442 height 26
type input "******"
click at [674, 460] on button "Select Button" at bounding box center [823, 470] width 444 height 31
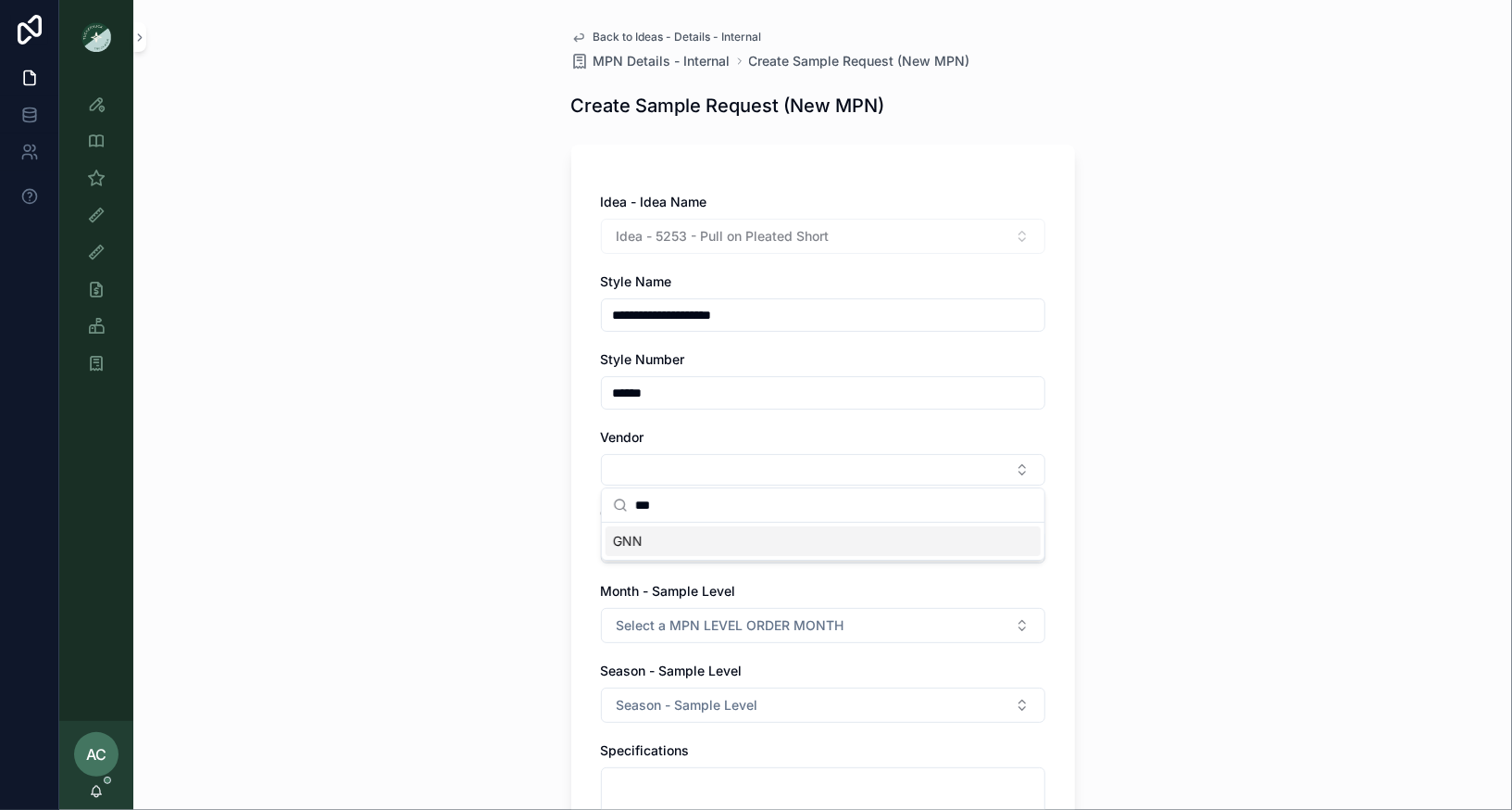
type input "***"
click at [685, 540] on div "GNN" at bounding box center [822, 541] width 435 height 29
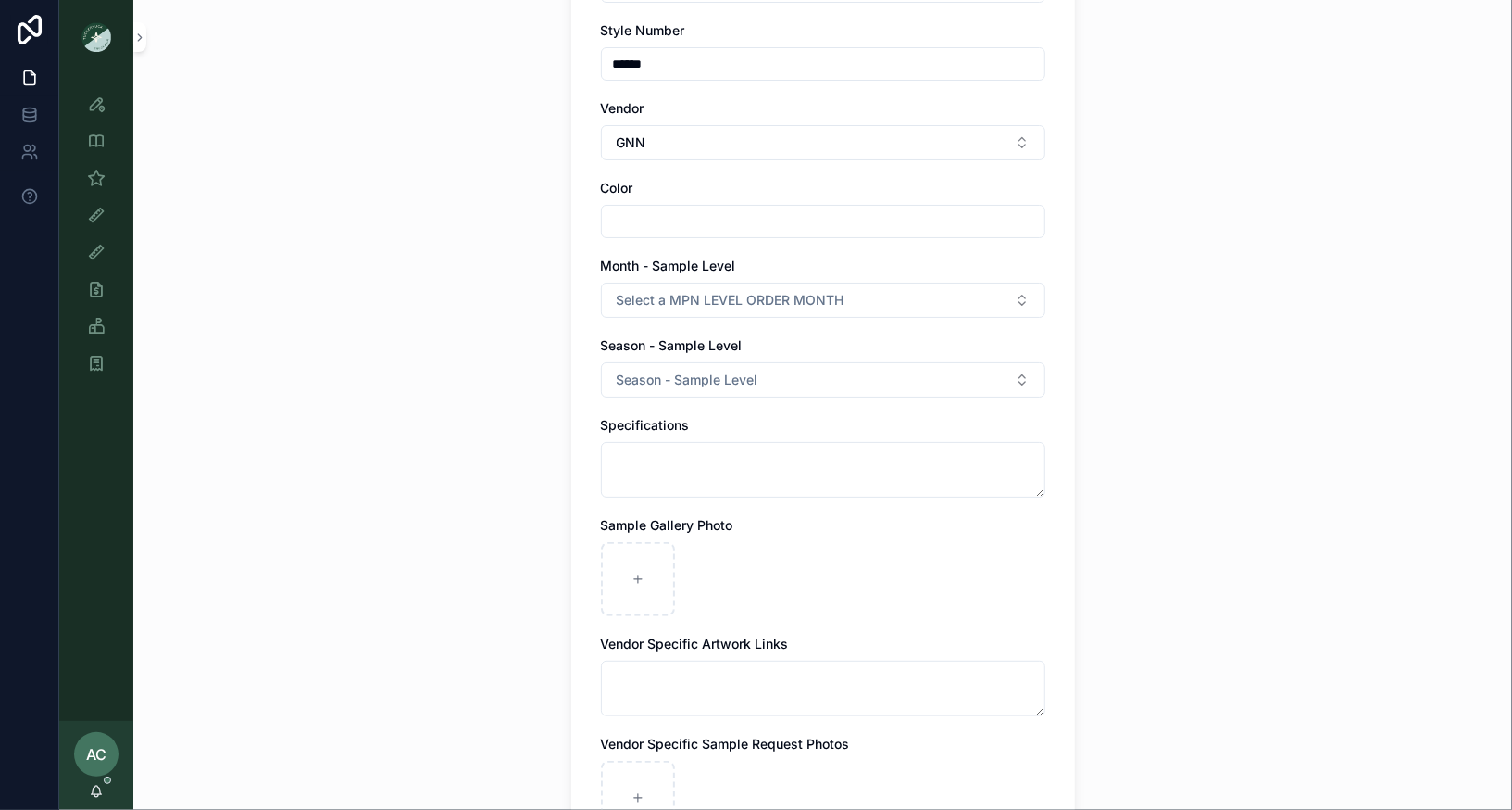
scroll to position [348, 0]
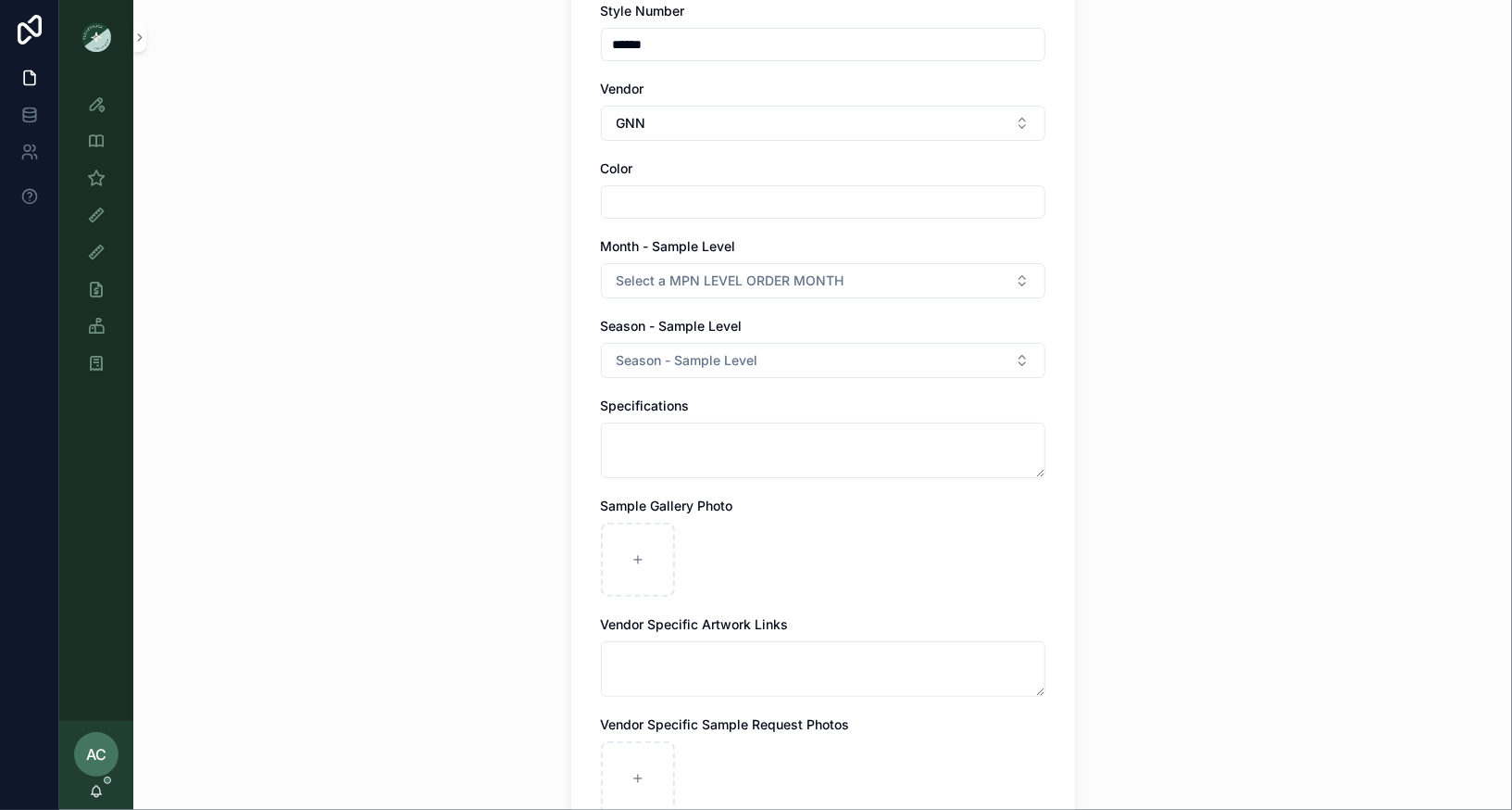
click at [939, 197] on input "scrollable content" at bounding box center [823, 202] width 442 height 26
type input "**********"
click at [476, 341] on div "**********" at bounding box center [822, 57] width 1378 height 810
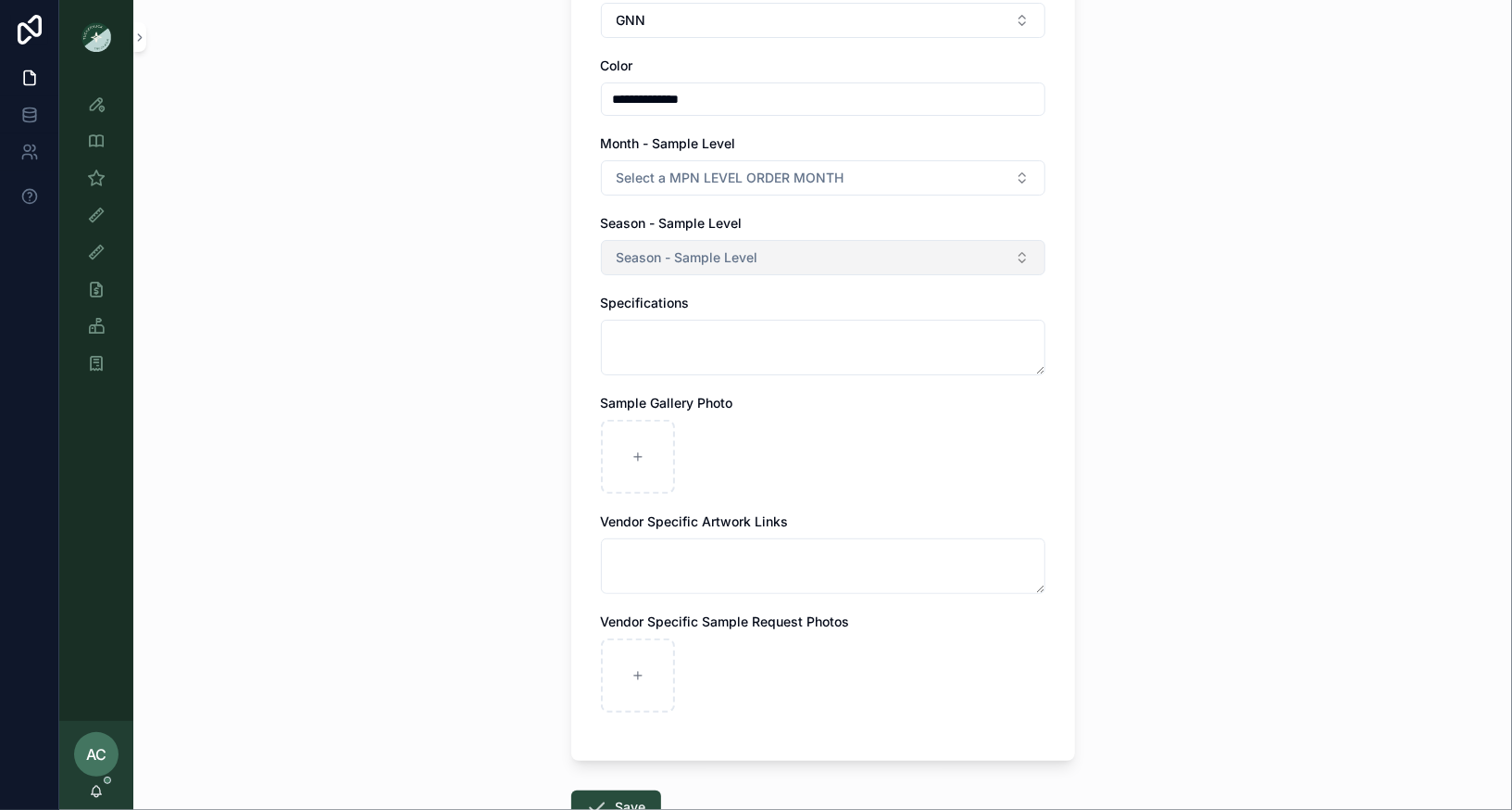
scroll to position [463, 0]
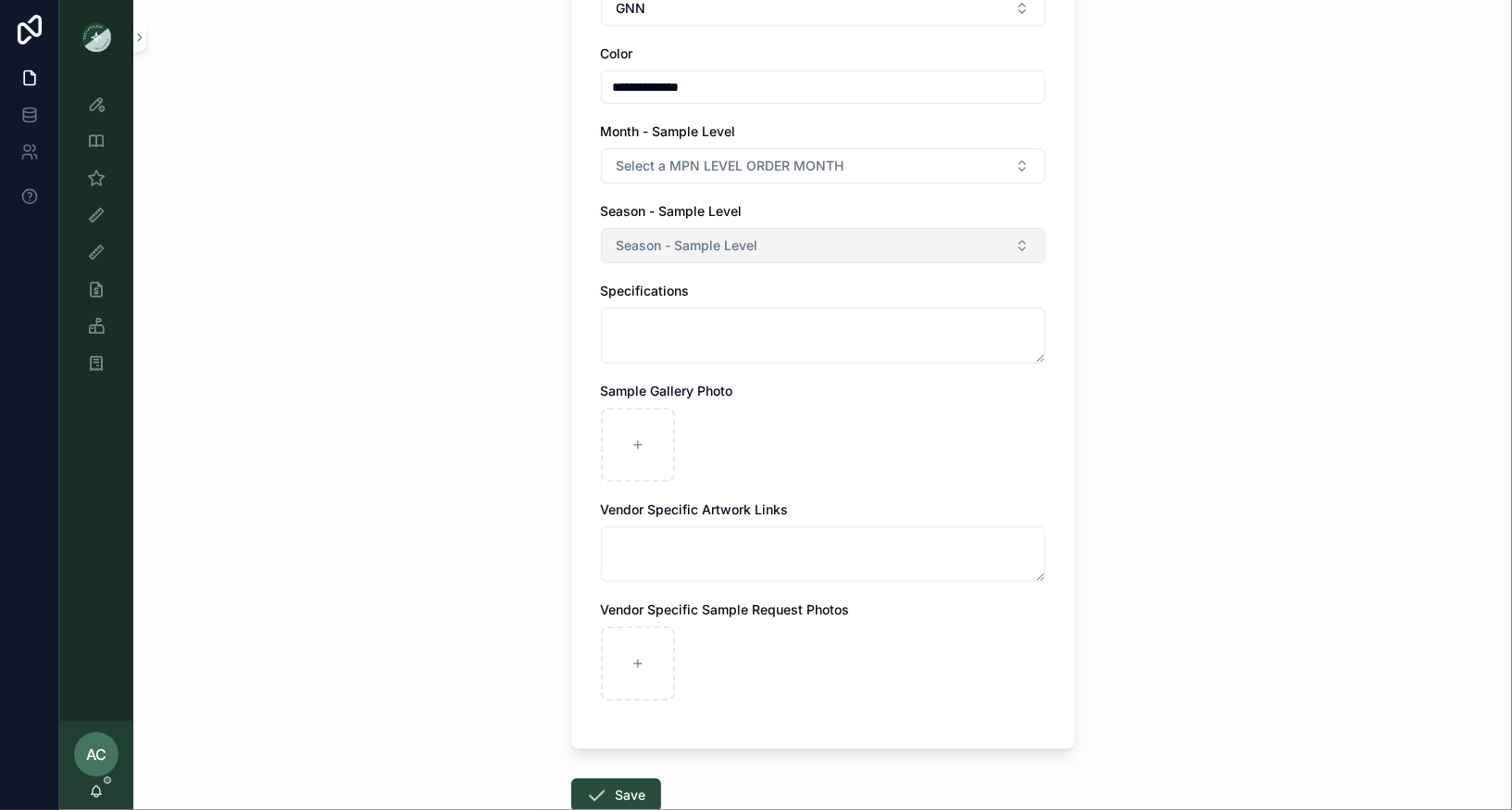
click at [773, 233] on button "Season - Sample Level" at bounding box center [823, 246] width 444 height 35
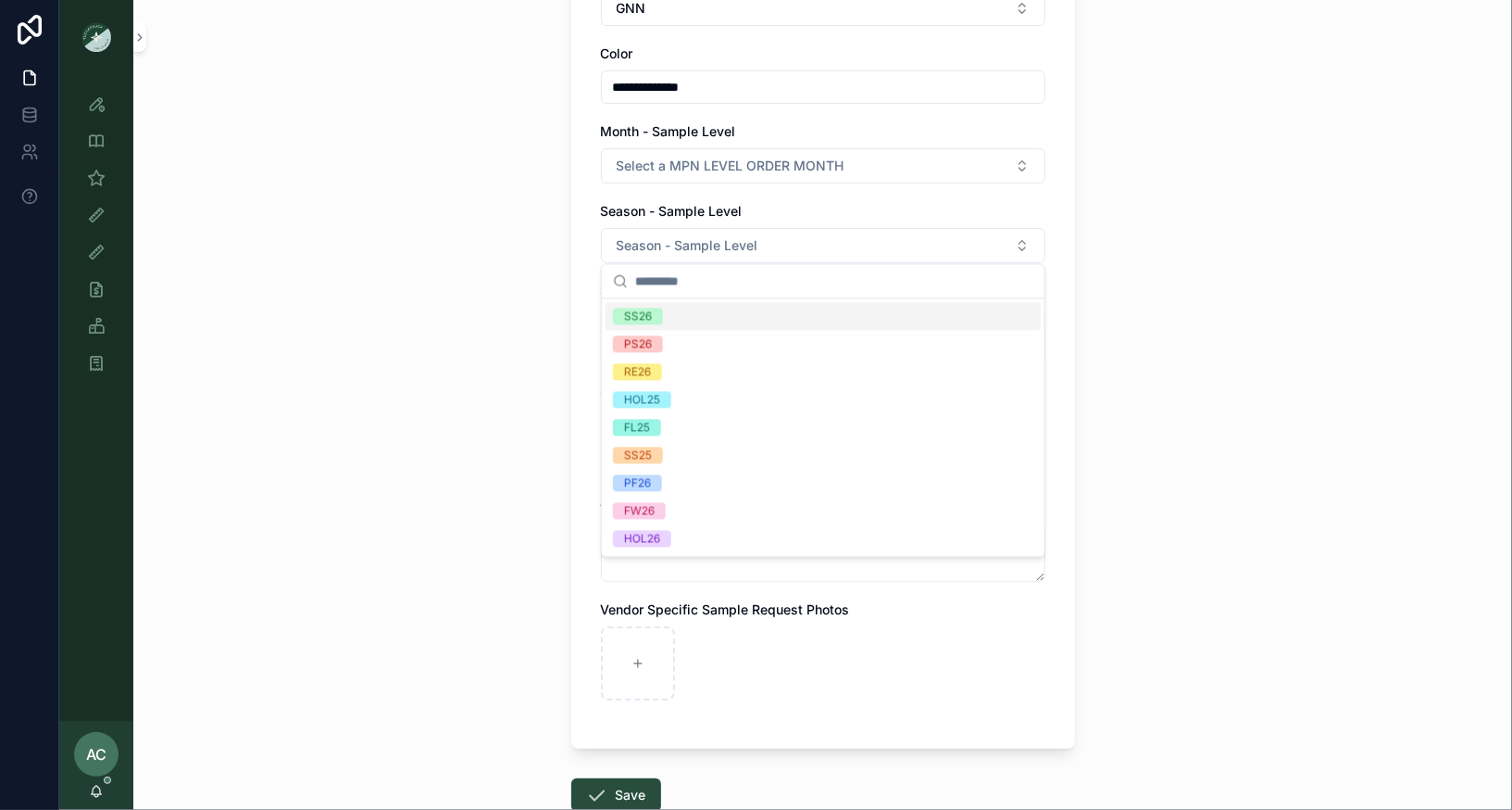
click at [636, 313] on div "SS26" at bounding box center [638, 316] width 28 height 17
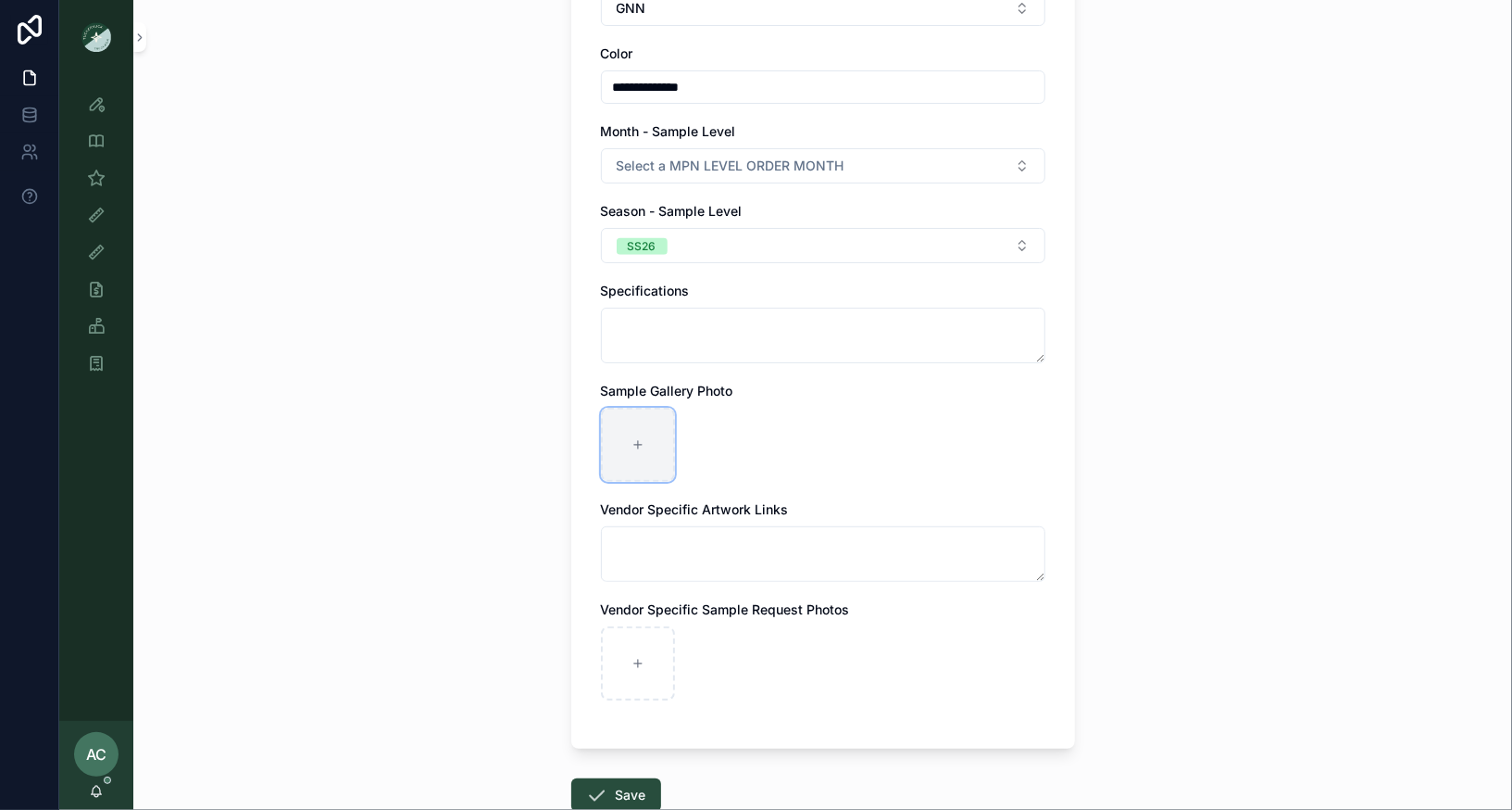
click at [624, 453] on div "scrollable content" at bounding box center [638, 444] width 74 height 74
type input "**********"
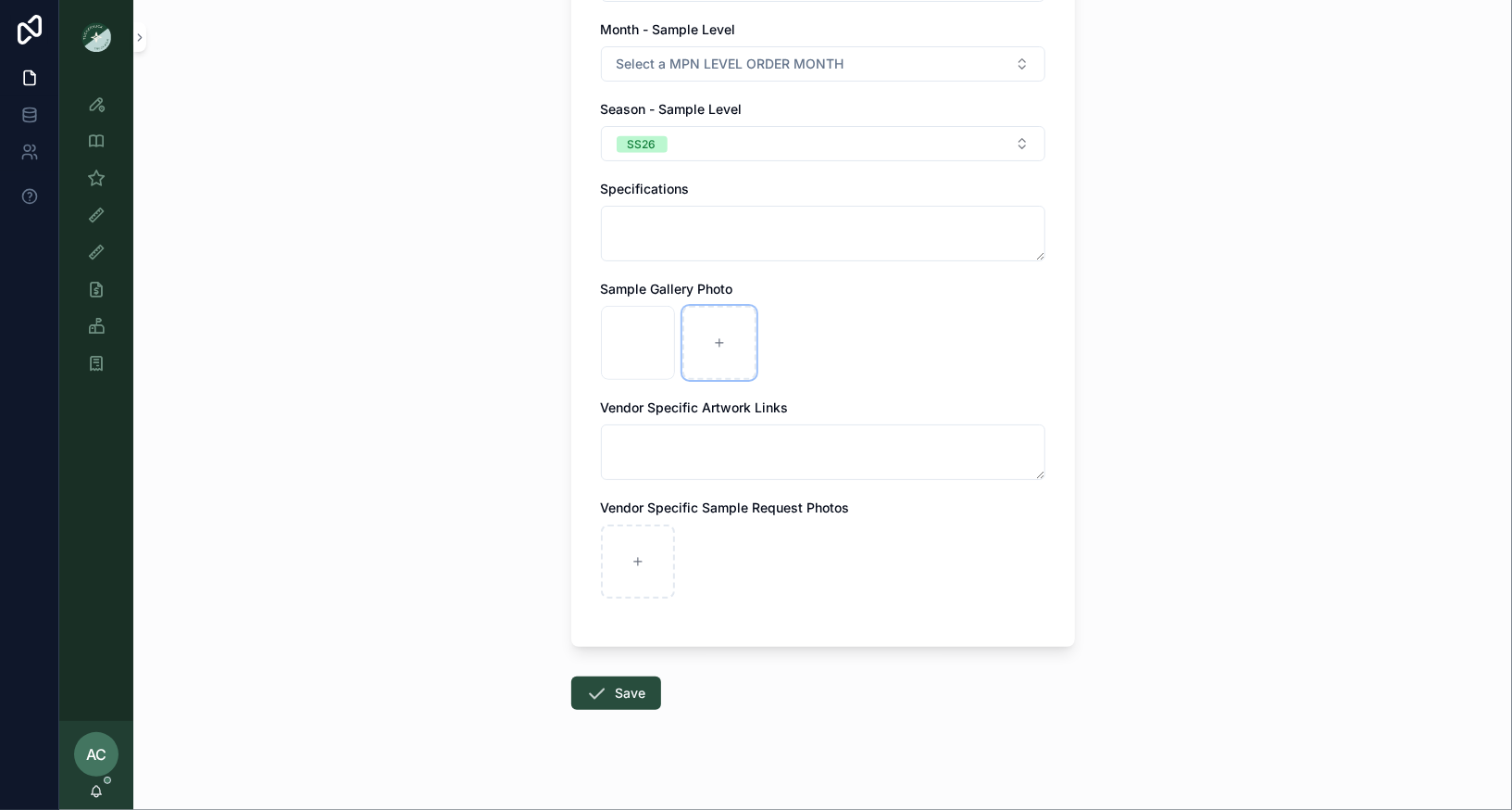
scroll to position [580, 0]
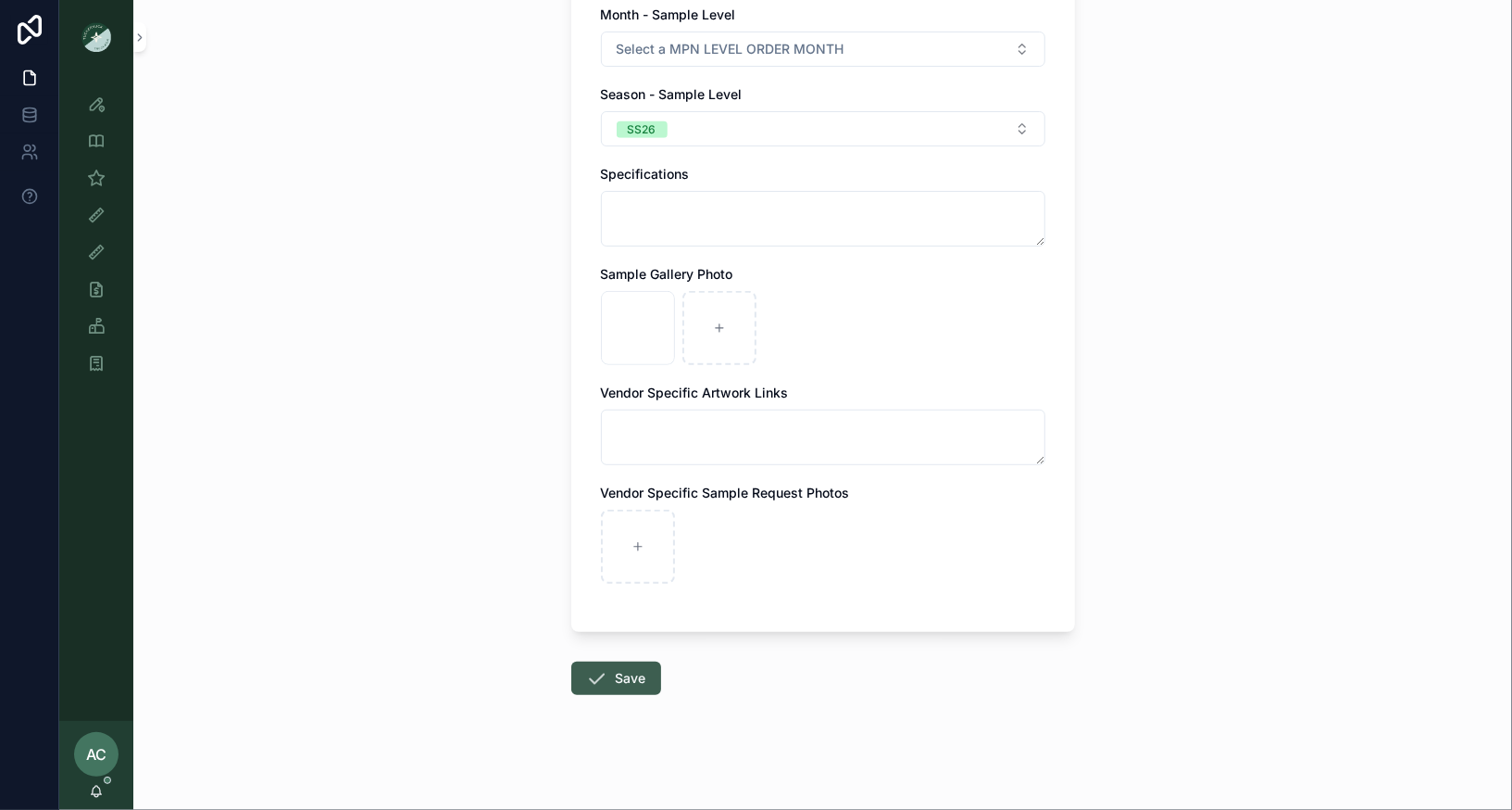
click at [613, 675] on button "Save" at bounding box center [615, 678] width 89 height 33
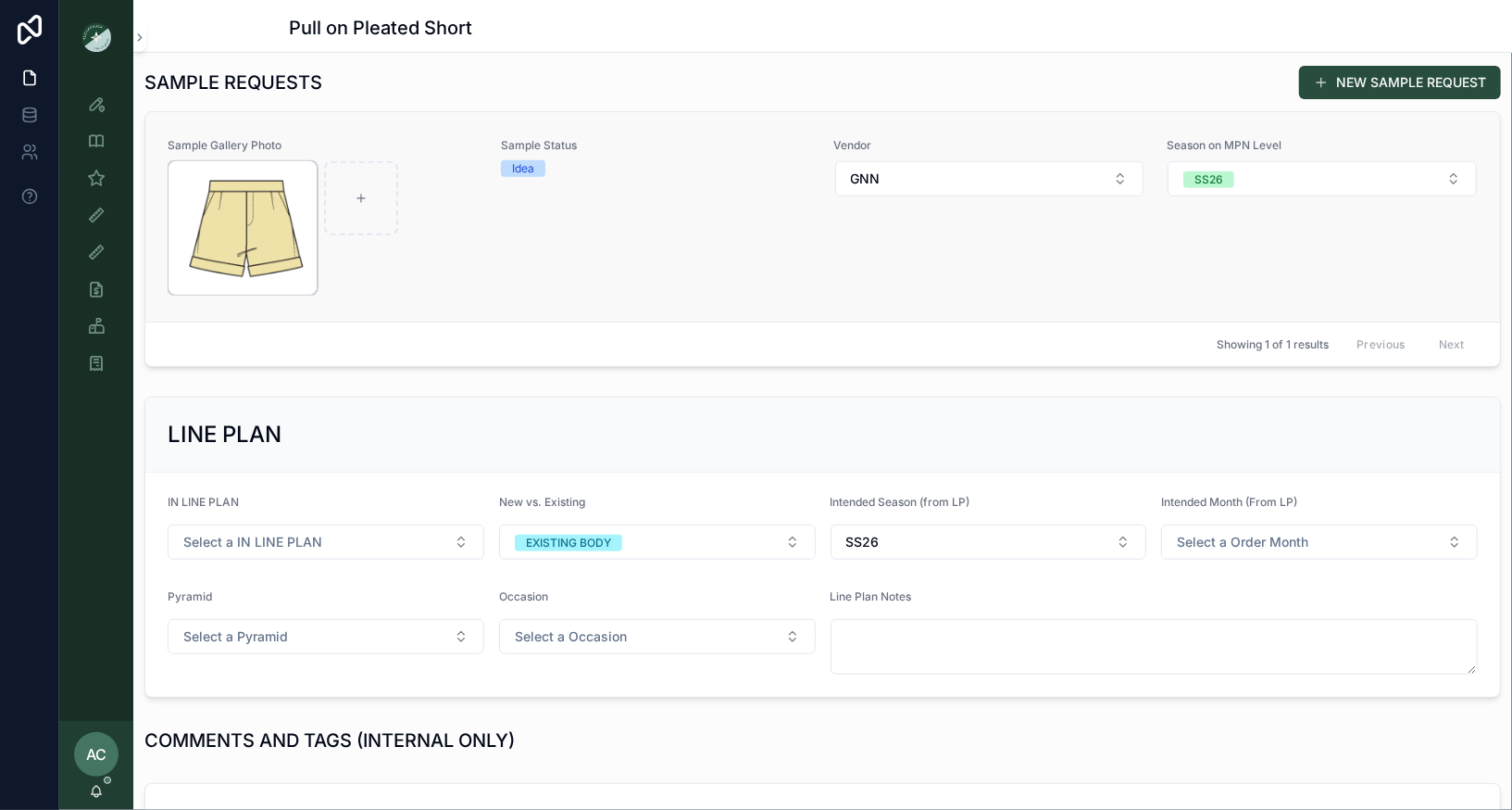
click at [244, 212] on img "scrollable content" at bounding box center [243, 228] width 148 height 134
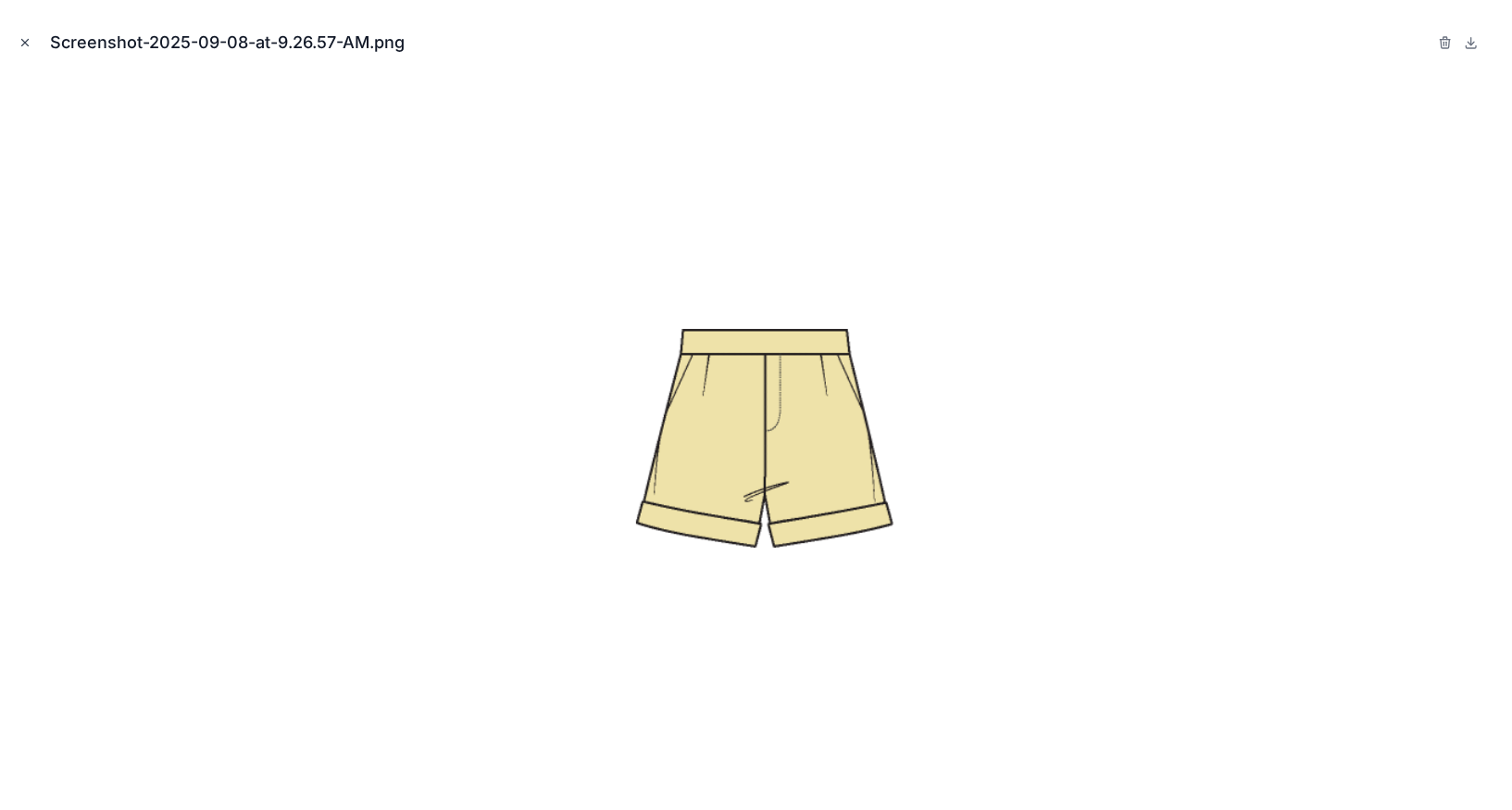
click at [24, 42] on icon "Close modal" at bounding box center [25, 42] width 13 height 13
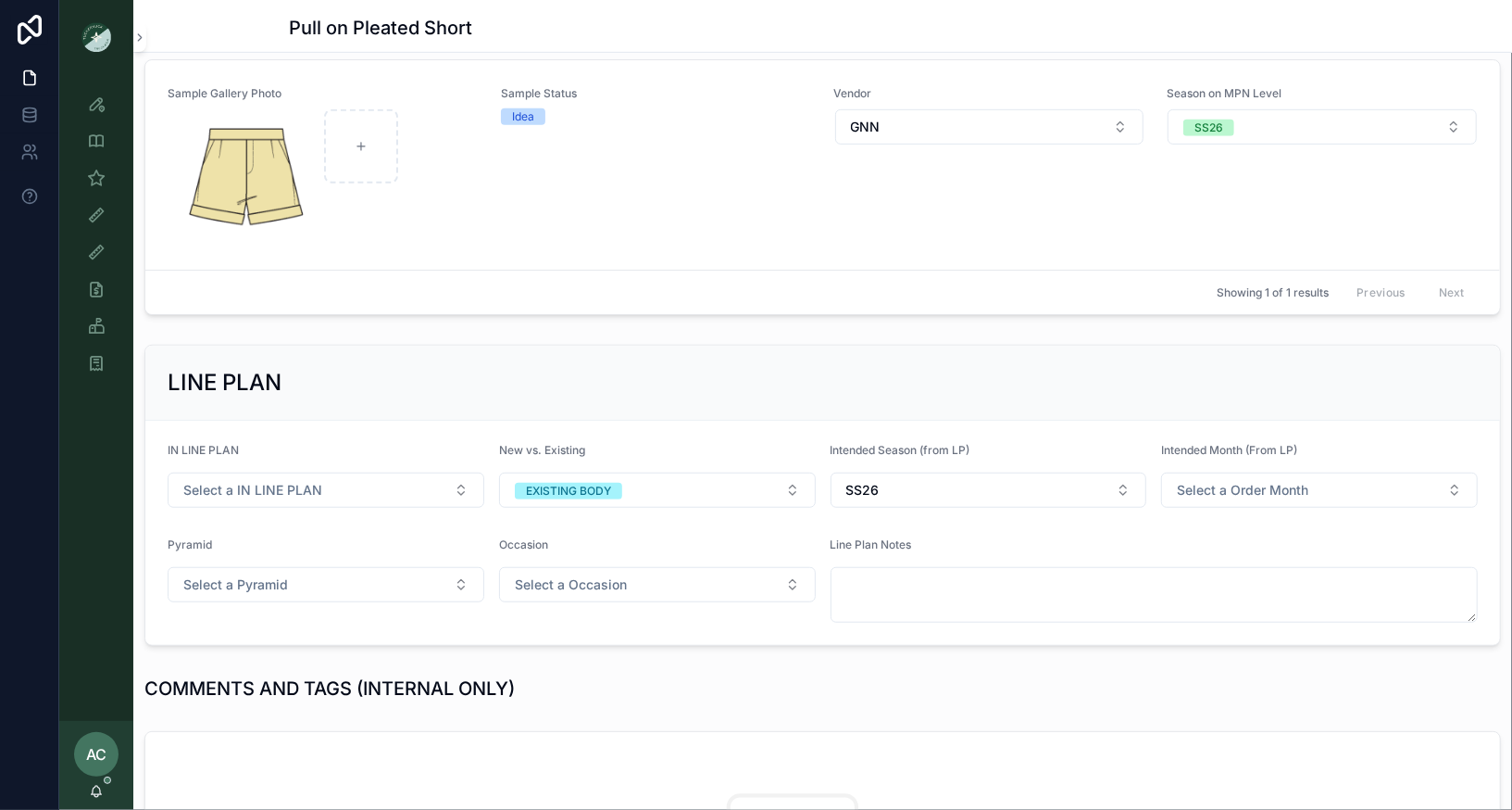
scroll to position [626, 0]
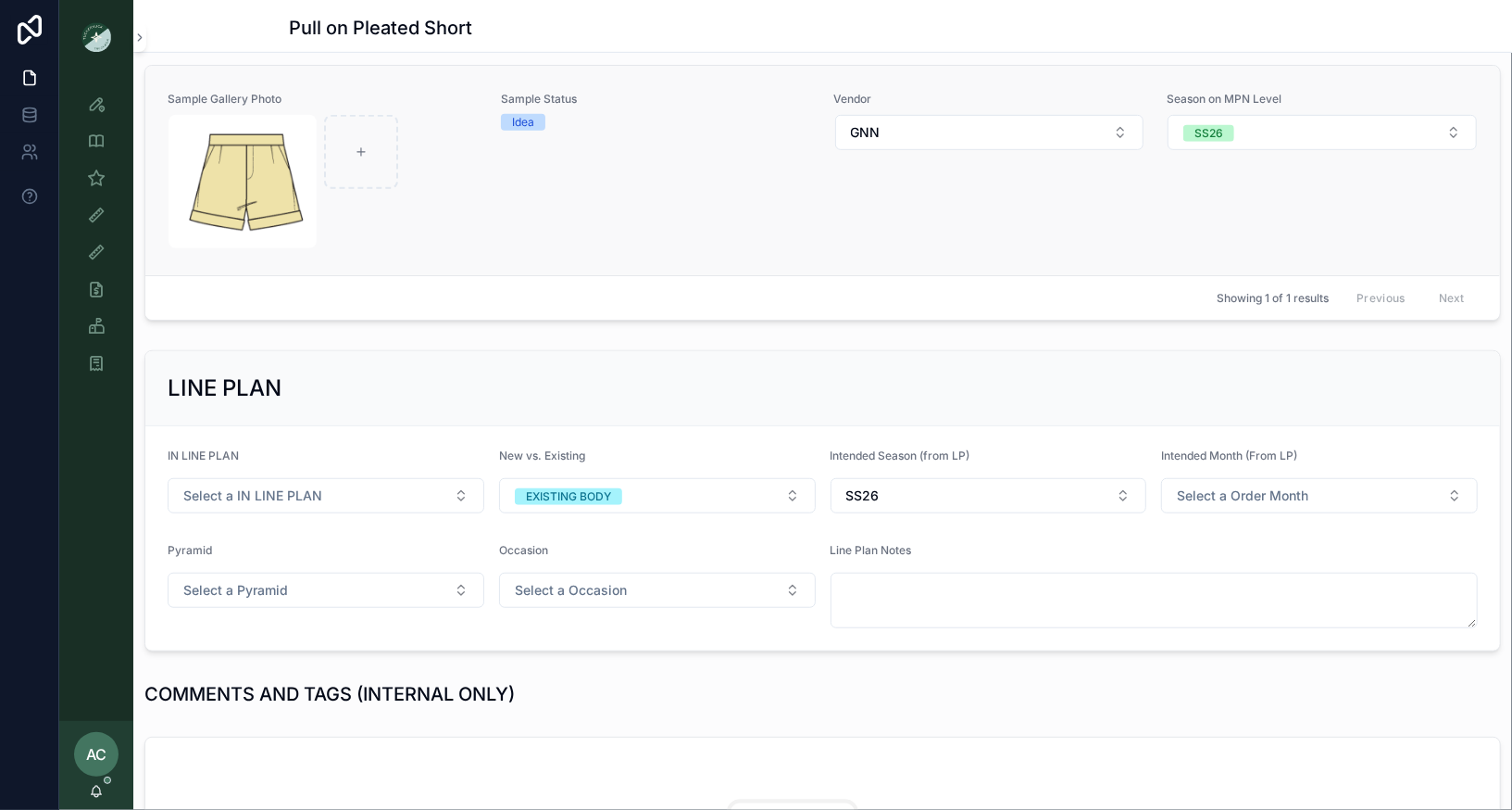
click at [460, 159] on div "scrollable content" at bounding box center [323, 182] width 309 height 134
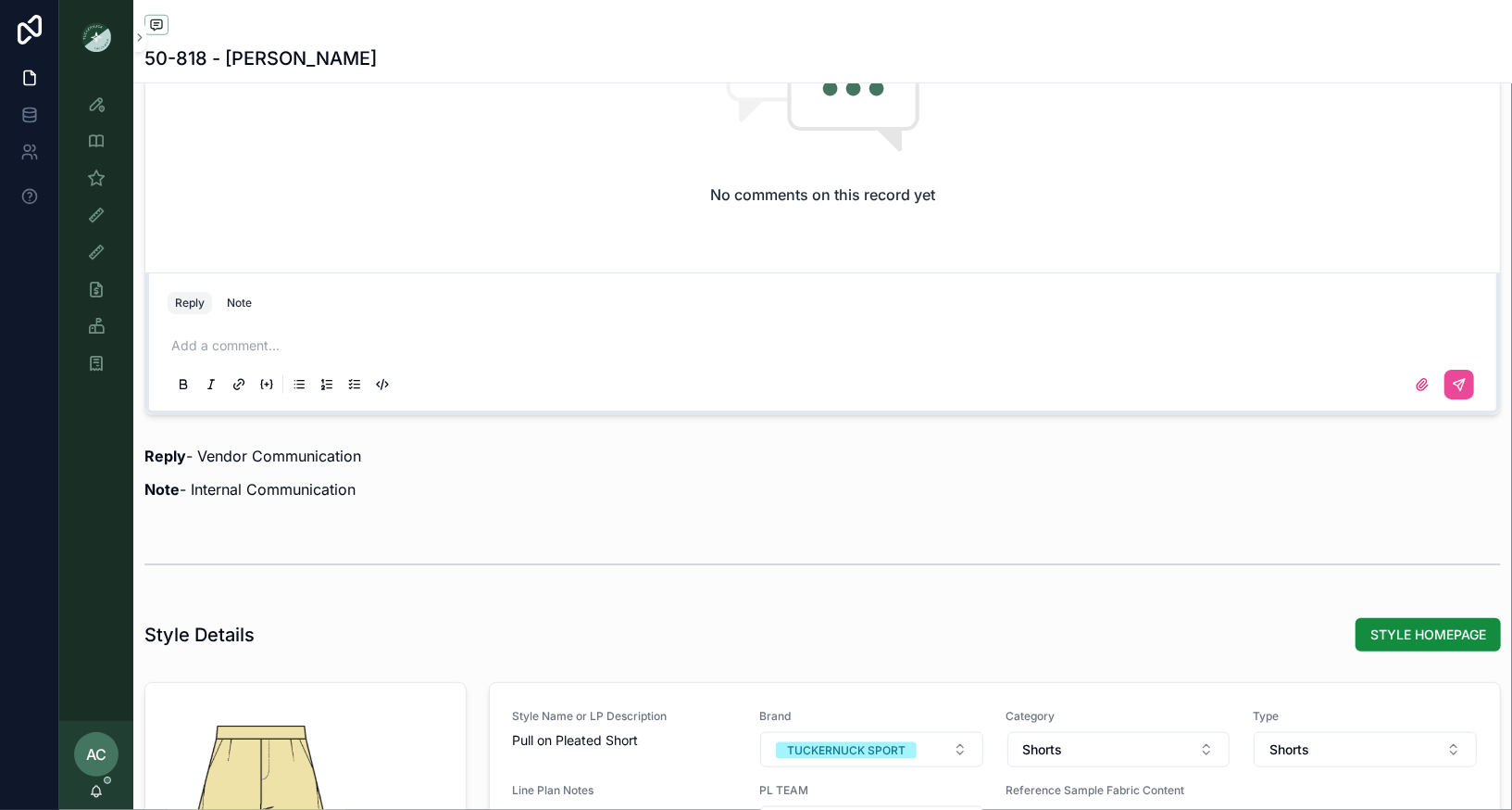
scroll to position [1493, 0]
click at [289, 335] on p "scrollable content" at bounding box center [825, 344] width 1310 height 19
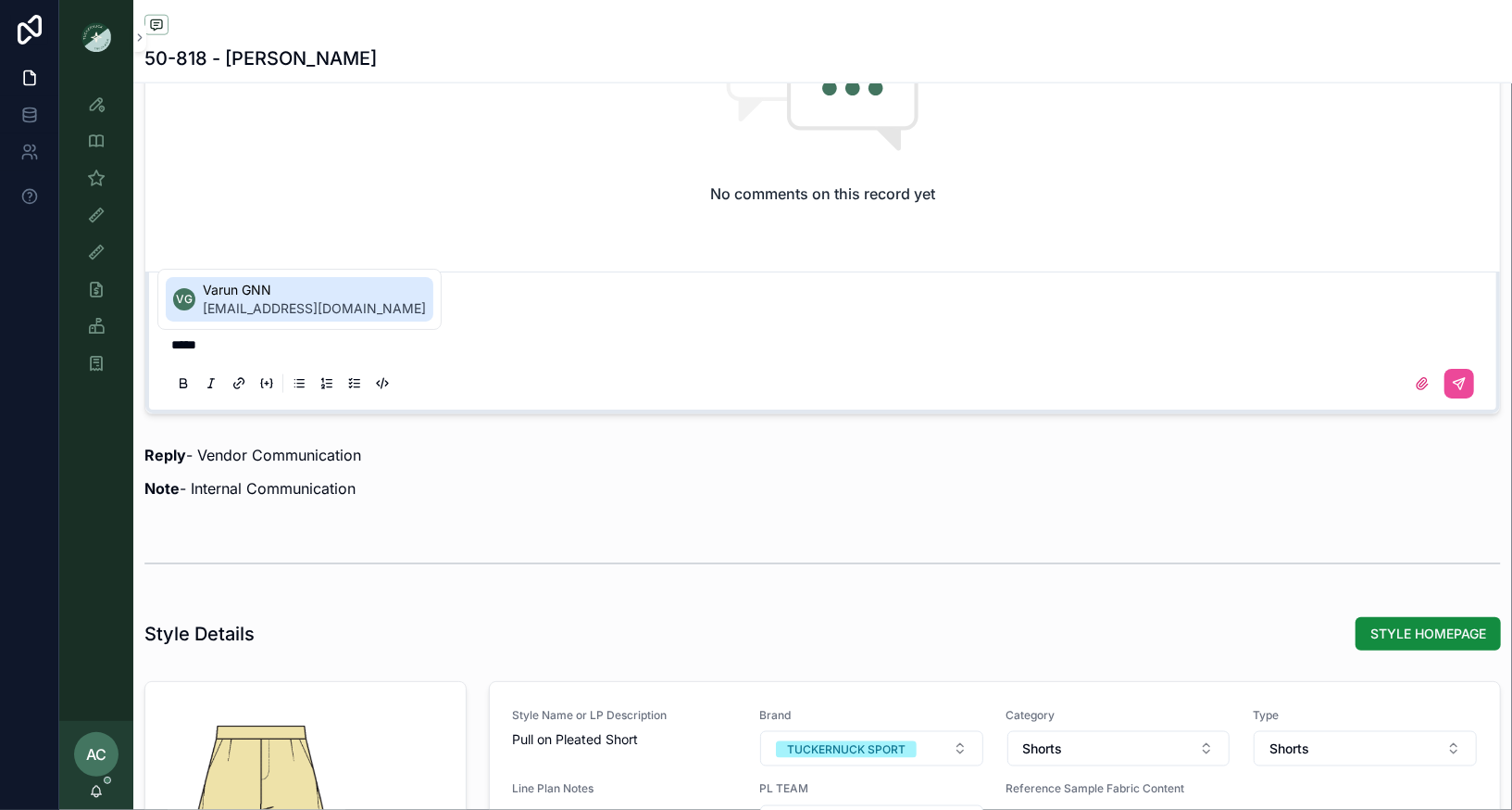
click at [313, 295] on span "Varun GNN" at bounding box center [313, 290] width 223 height 19
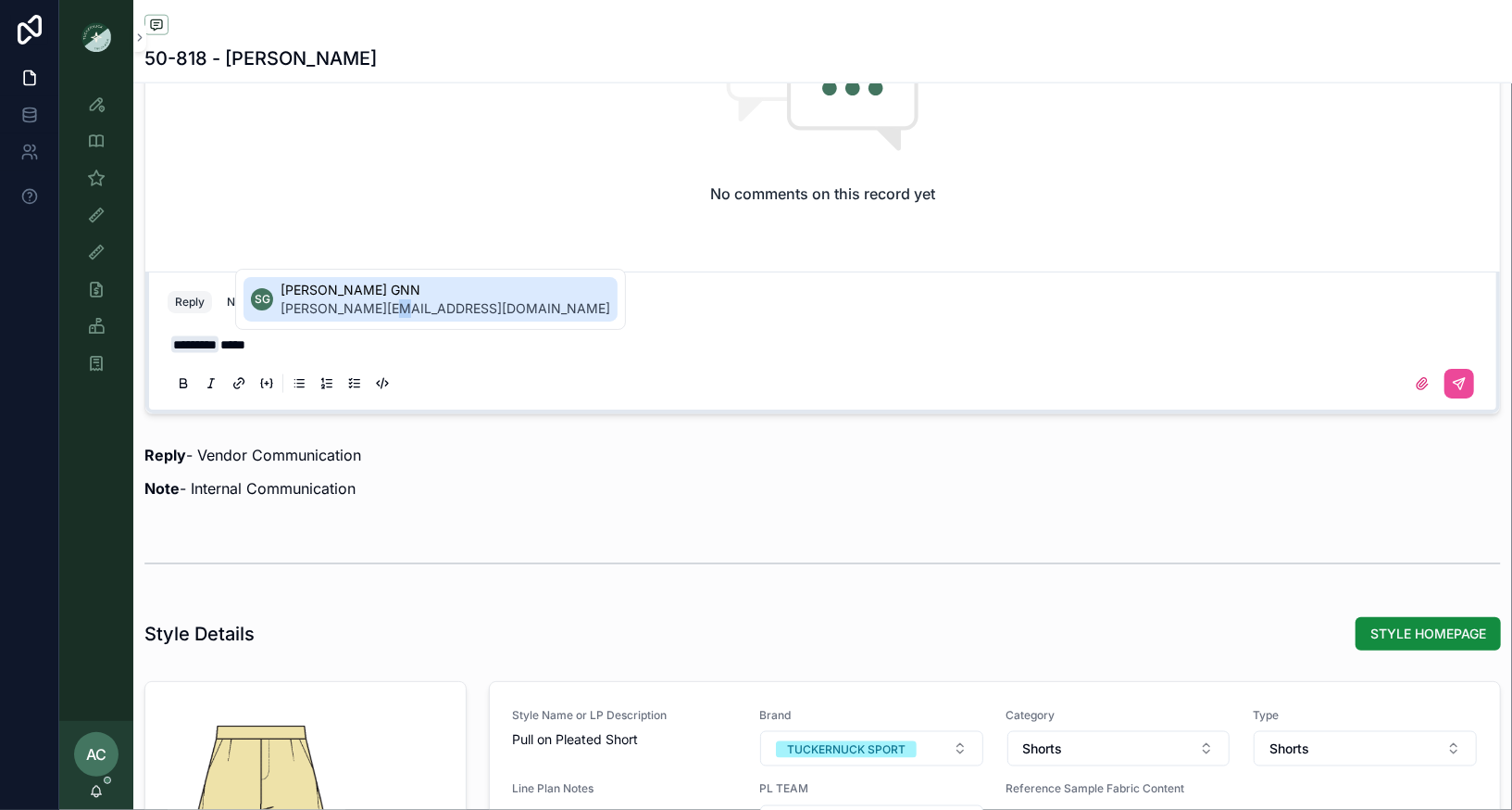
click at [394, 300] on span "[PERSON_NAME][EMAIL_ADDRESS][DOMAIN_NAME]" at bounding box center [445, 308] width 329 height 19
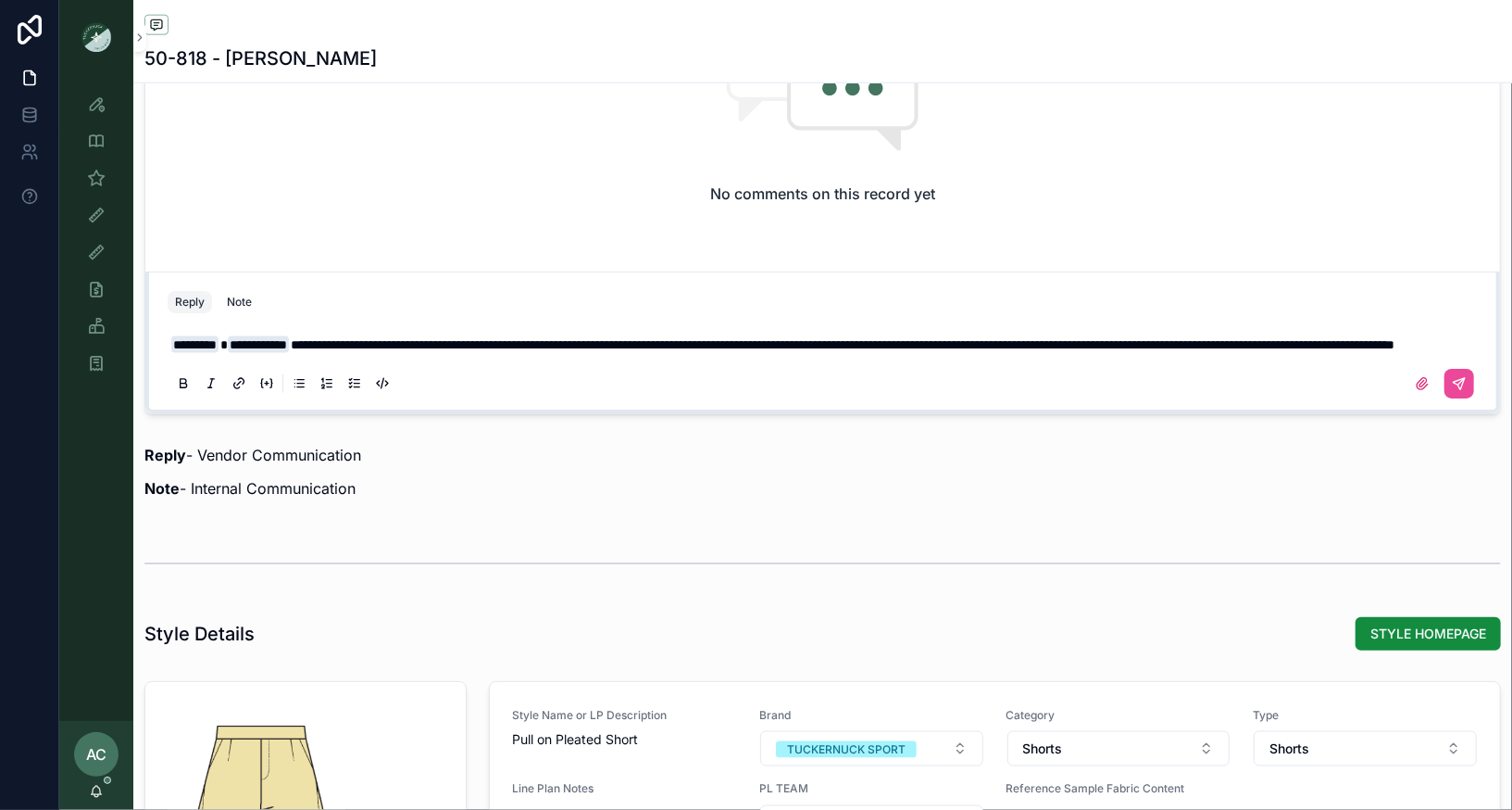
click at [326, 351] on span "**********" at bounding box center [842, 344] width 1103 height 13
click at [627, 344] on span "**********" at bounding box center [842, 344] width 1103 height 13
click at [1423, 391] on icon "scrollable content" at bounding box center [1422, 383] width 15 height 15
click at [0, 0] on input "scrollable content" at bounding box center [0, 0] width 0 height 0
click at [728, 354] on p "**********" at bounding box center [825, 344] width 1310 height 19
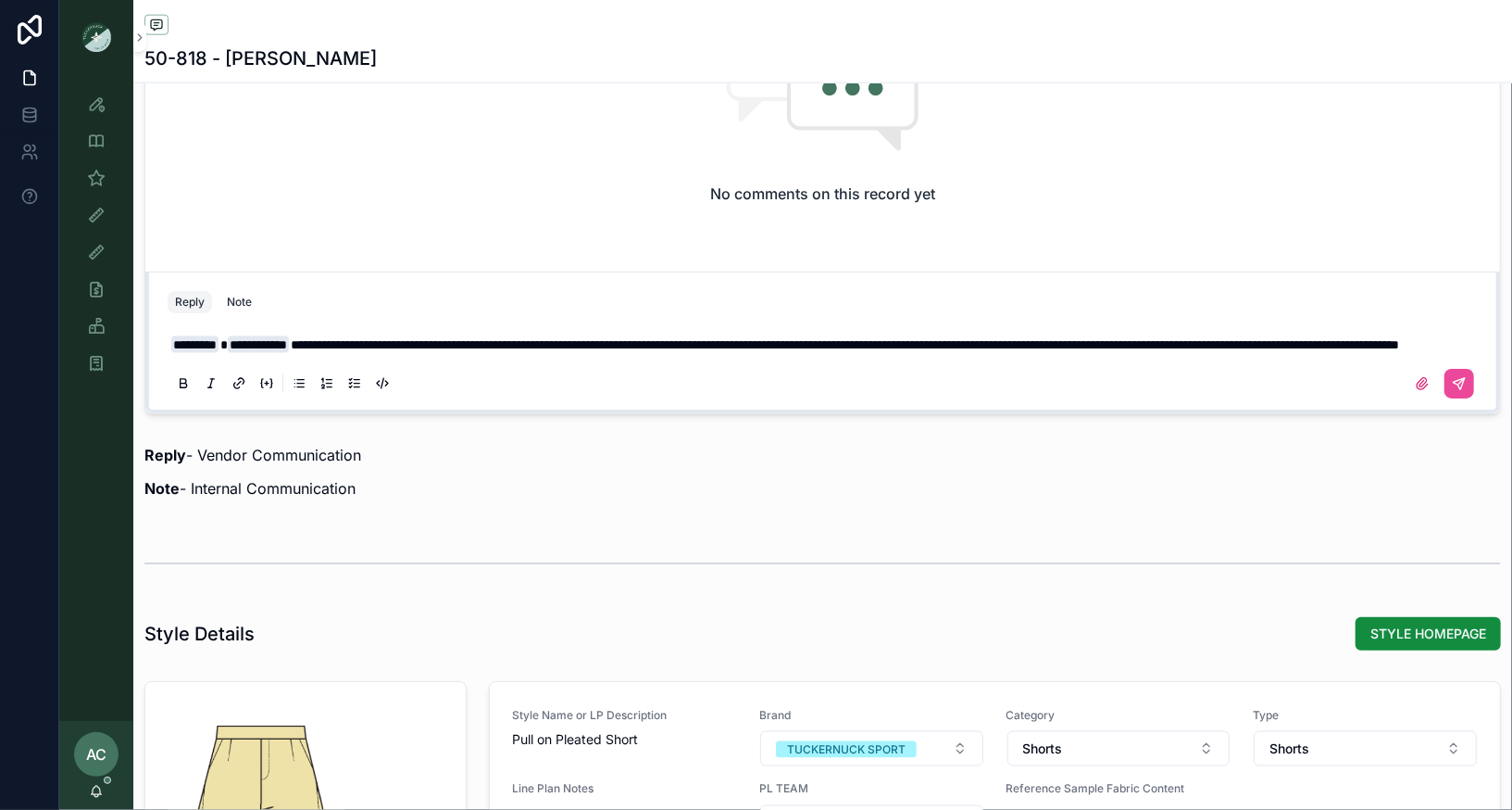
click at [409, 351] on span "**********" at bounding box center [845, 344] width 1108 height 13
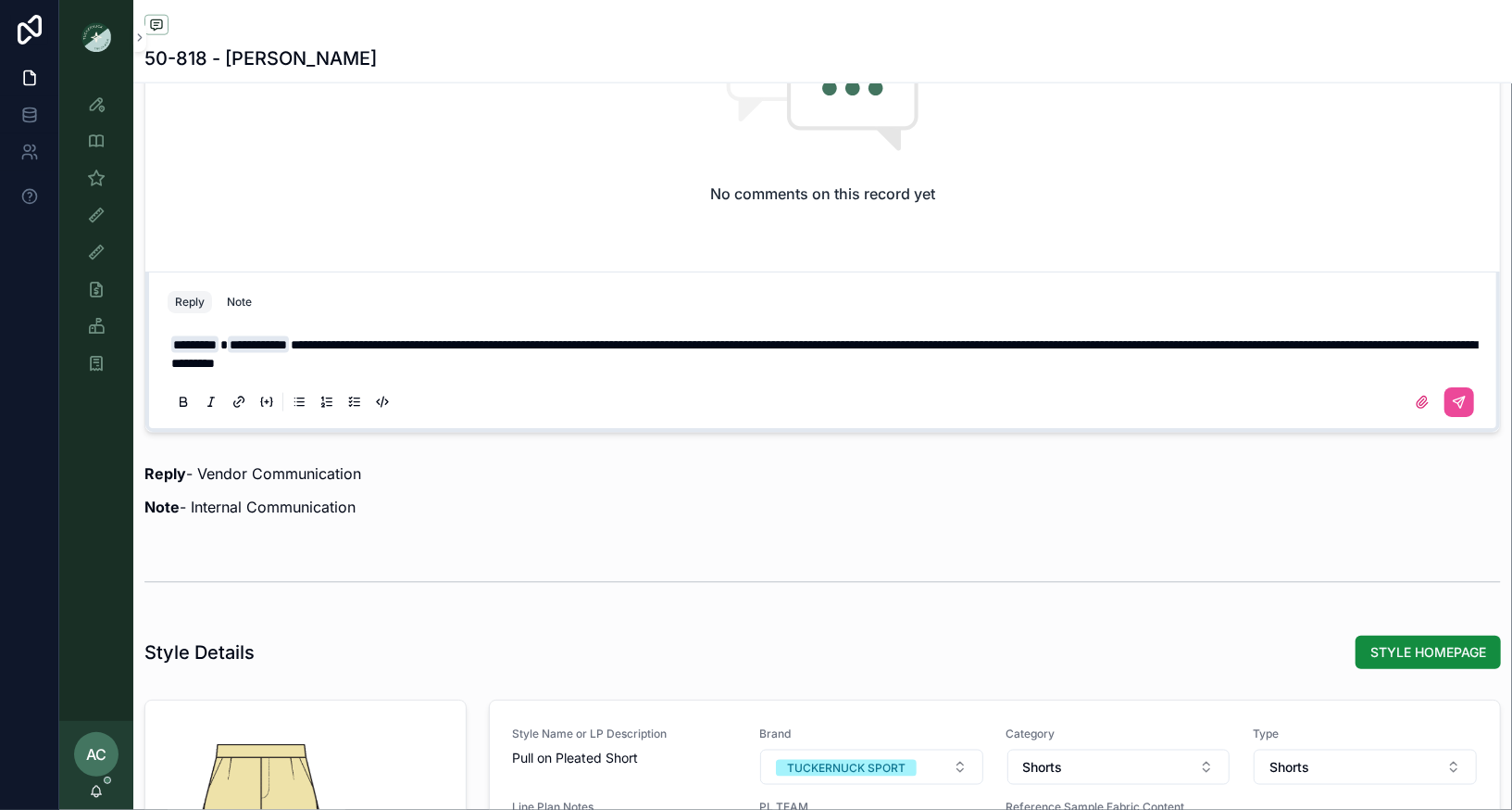
click at [1422, 412] on div "scrollable content" at bounding box center [822, 402] width 1310 height 37
click at [1422, 406] on label "scrollable content" at bounding box center [1422, 402] width 29 height 29
click at [0, 0] on input "scrollable content" at bounding box center [0, 0] width 0 height 0
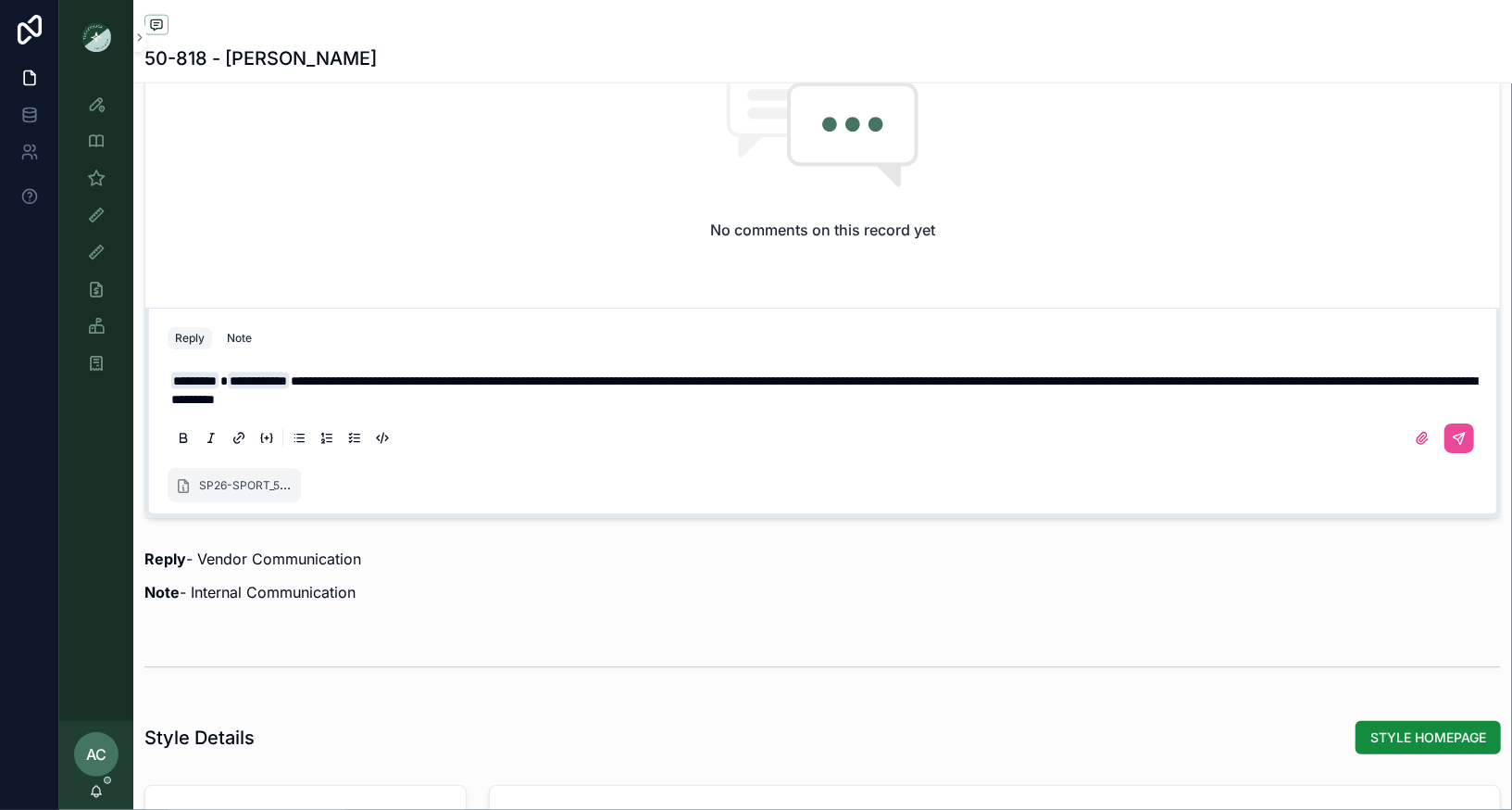
scroll to position [1455, 0]
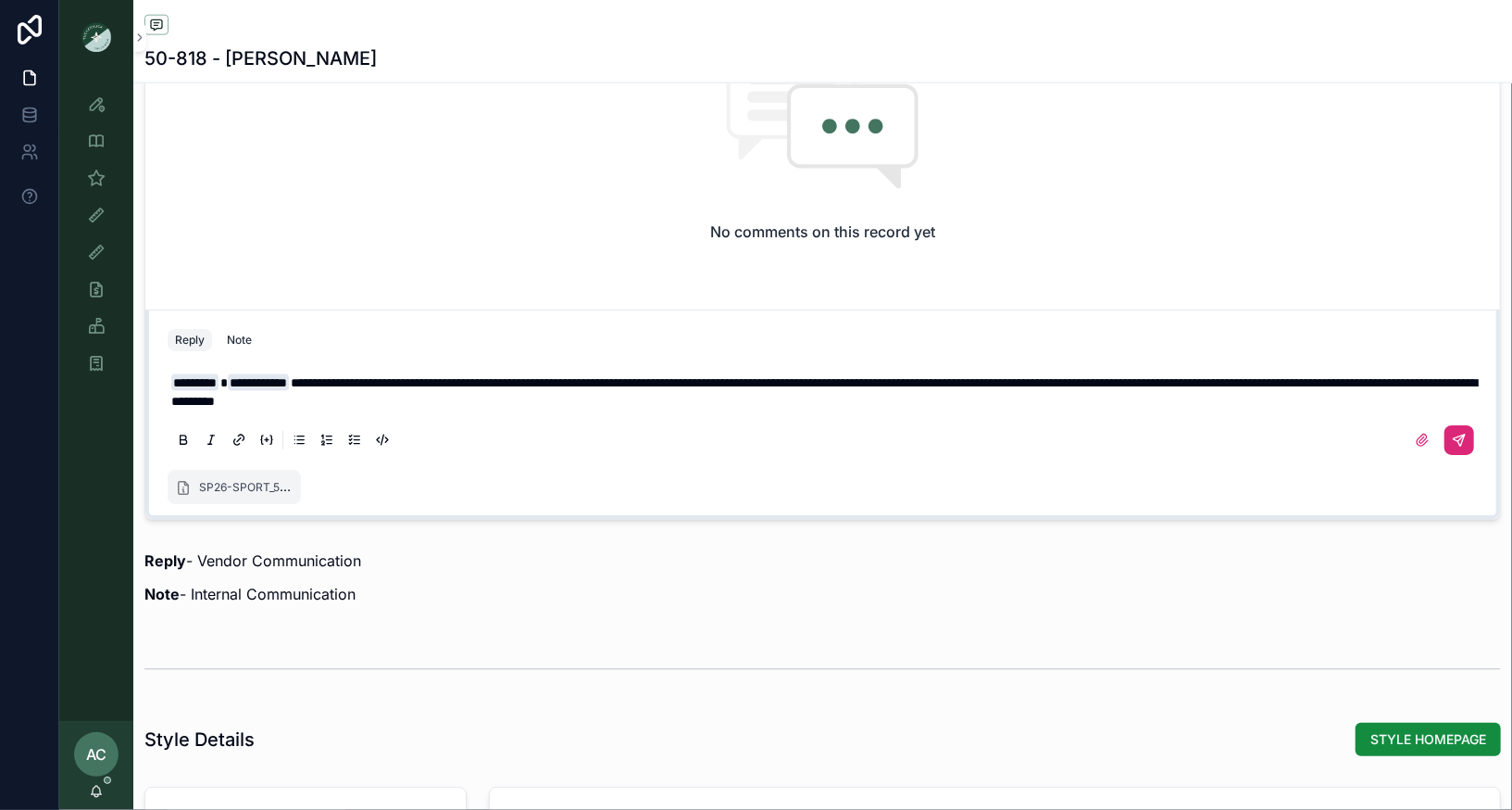
click at [1466, 433] on icon "scrollable content" at bounding box center [1459, 439] width 15 height 15
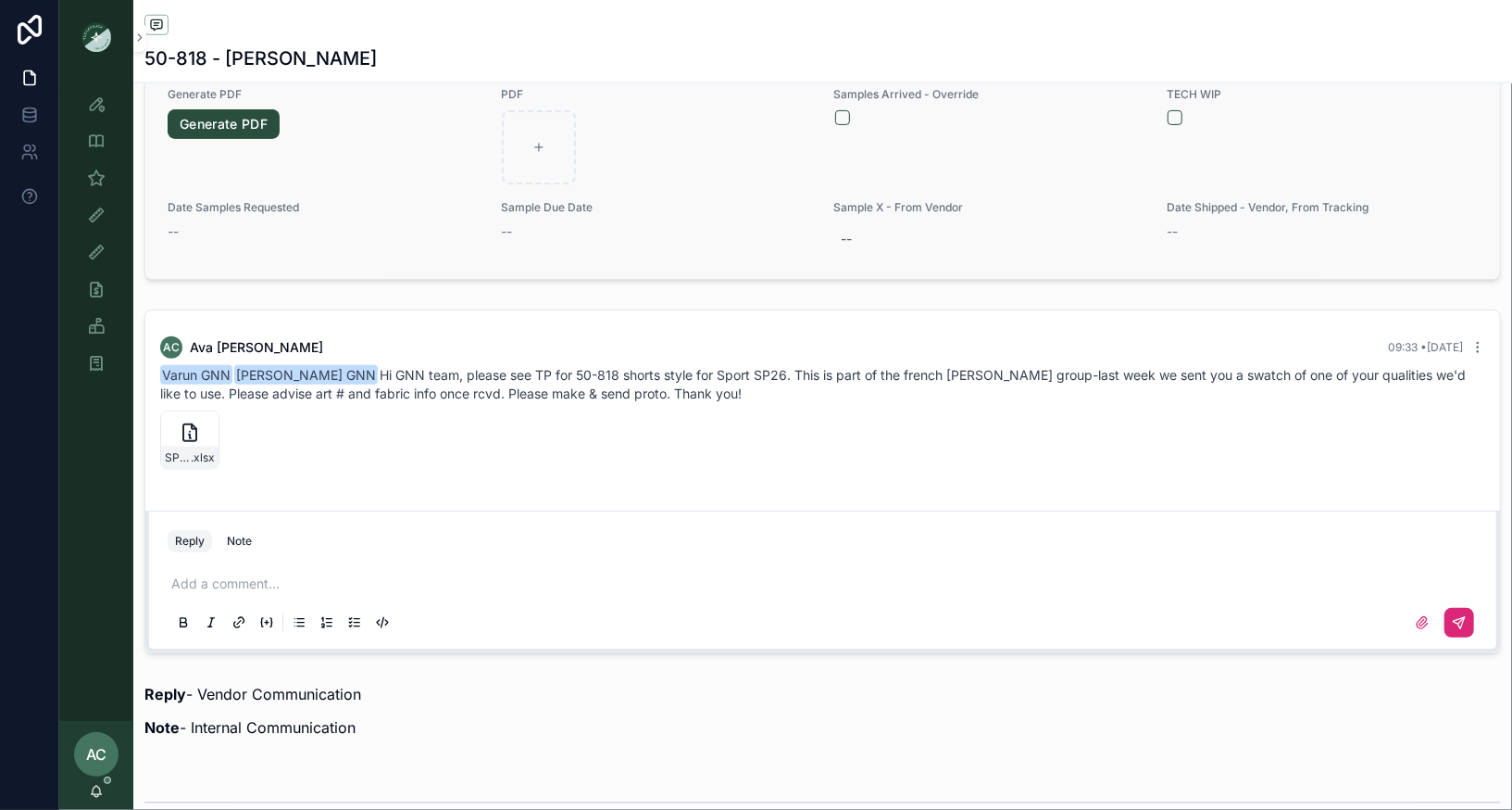
scroll to position [1202, 0]
